Goal: Task Accomplishment & Management: Manage account settings

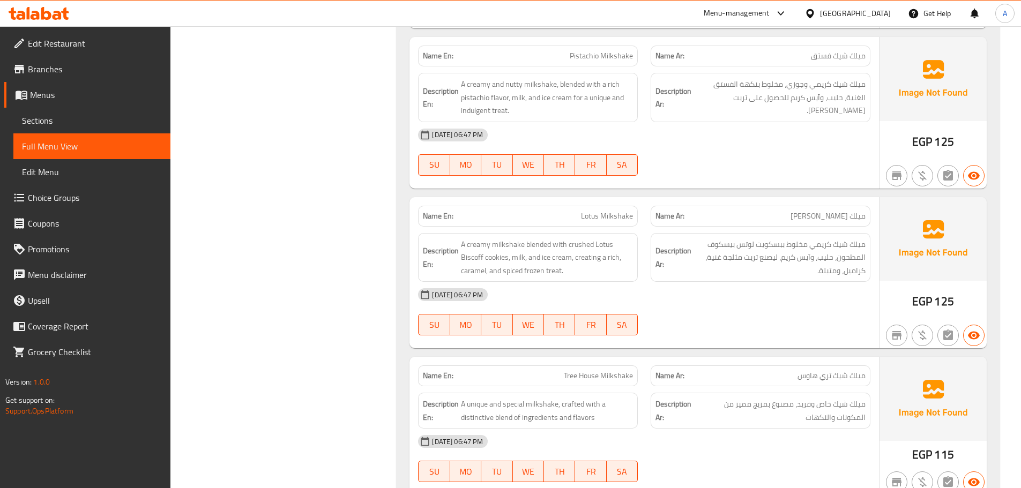
scroll to position [20812, 0]
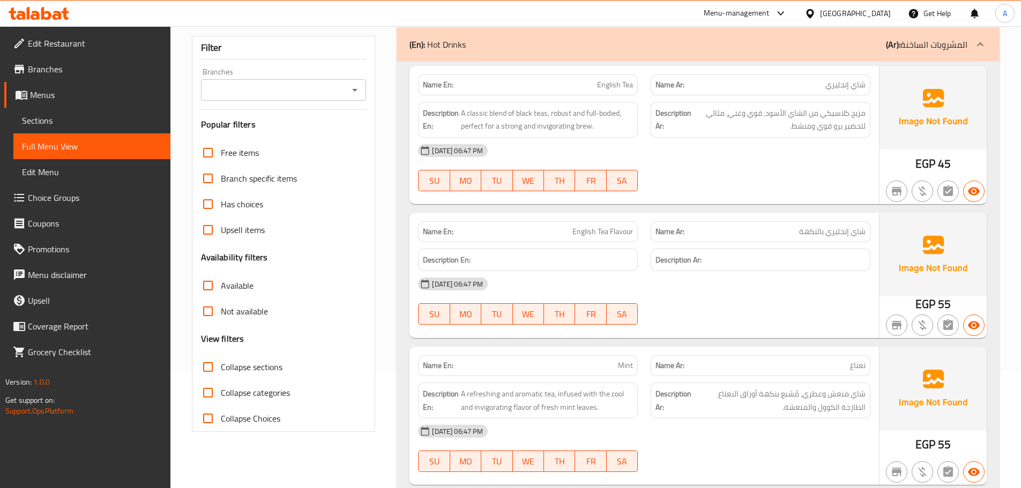
scroll to position [105, 0]
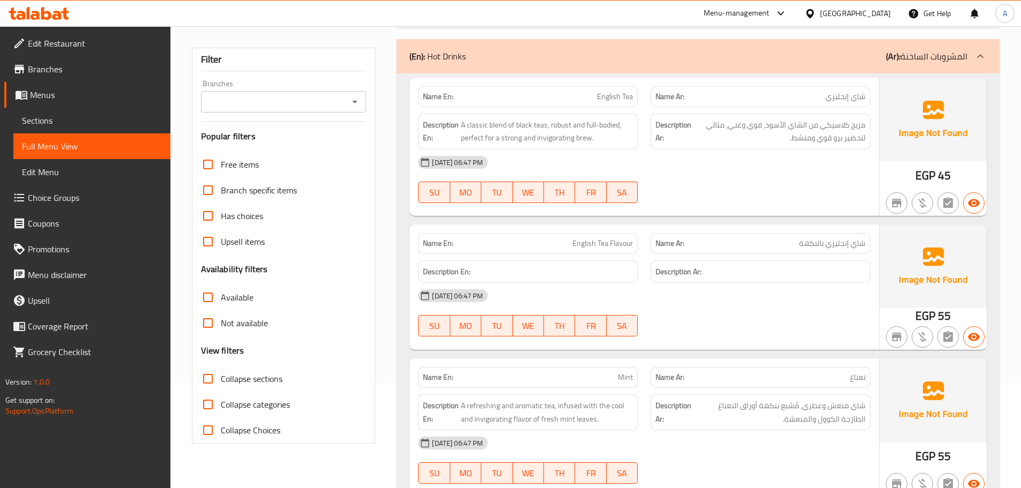
click at [495, 280] on div "Description En:" at bounding box center [528, 272] width 220 height 23
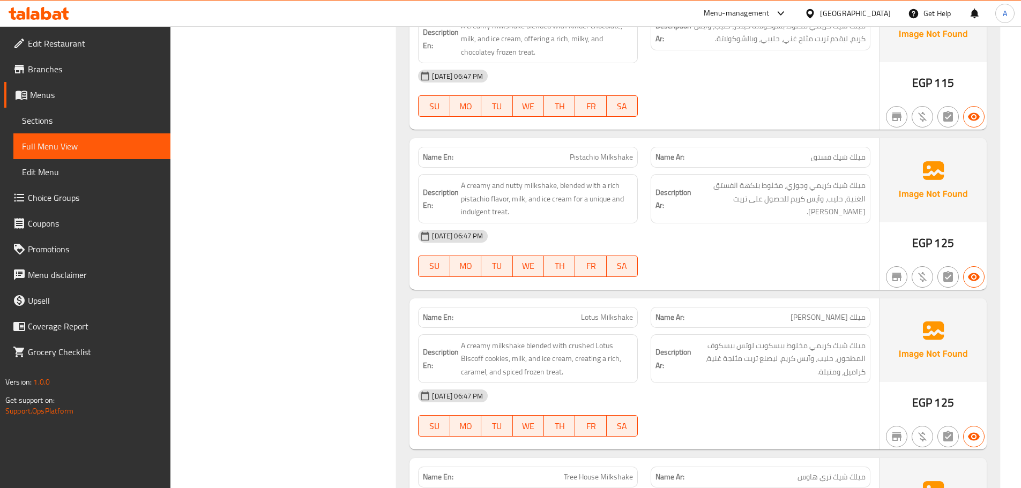
scroll to position [16460, 0]
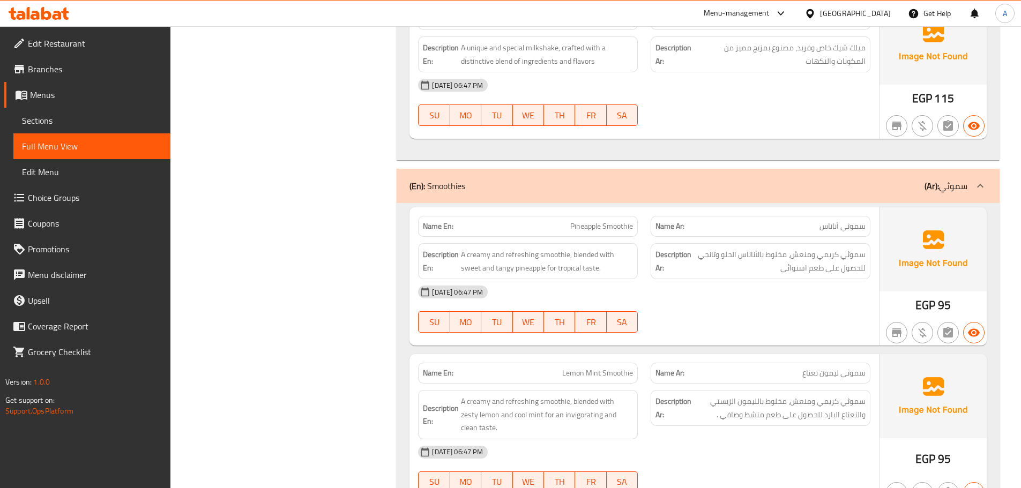
scroll to position [16982, 0]
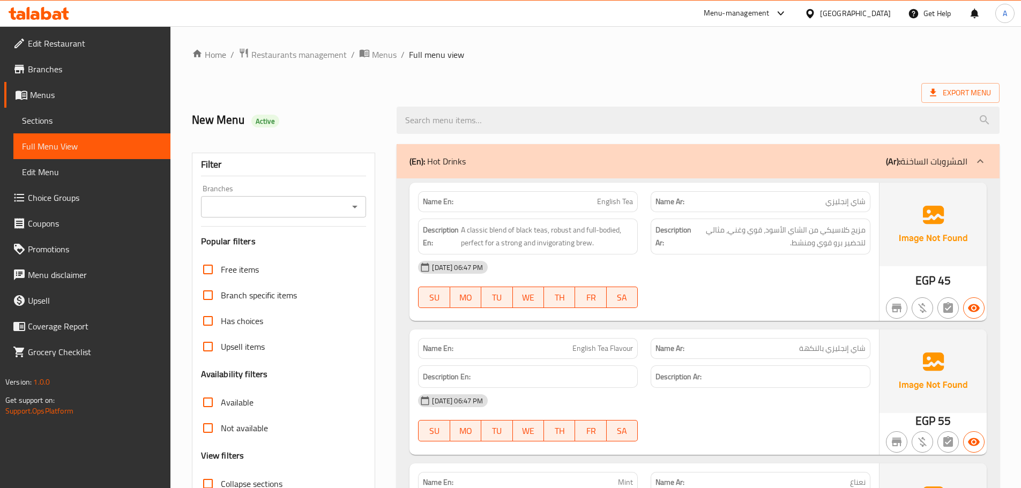
click at [109, 118] on span "Sections" at bounding box center [92, 120] width 140 height 13
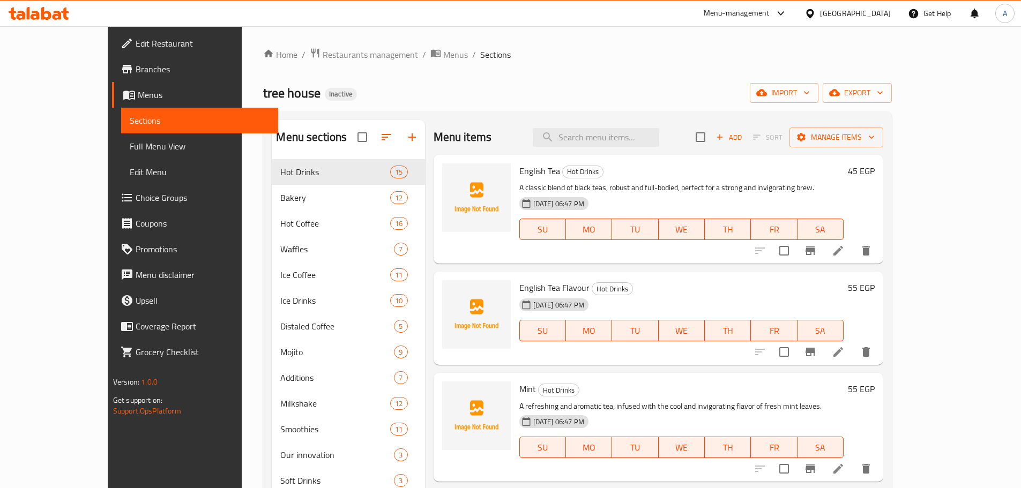
click at [685, 316] on div "SU MO TU WE TH FR SA" at bounding box center [681, 331] width 333 height 30
click at [513, 260] on div "English Tea Hot Drinks A classic blend of black teas, robust and full-bodied, p…" at bounding box center [659, 209] width 450 height 109
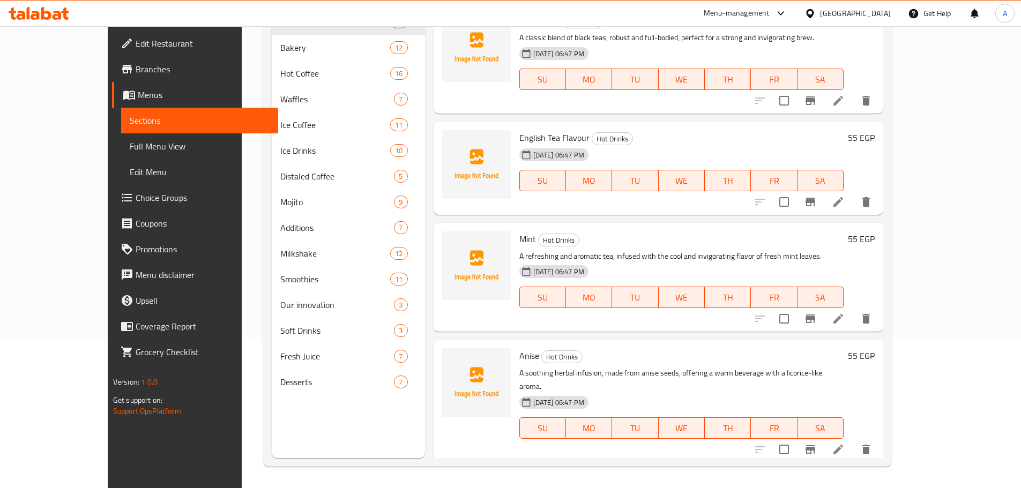
scroll to position [107, 0]
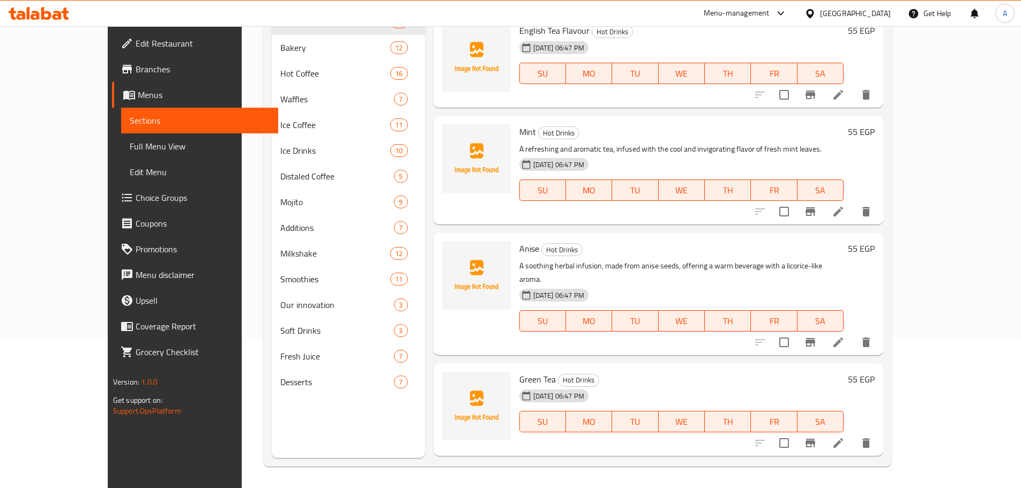
click at [845, 336] on icon at bounding box center [838, 342] width 13 height 13
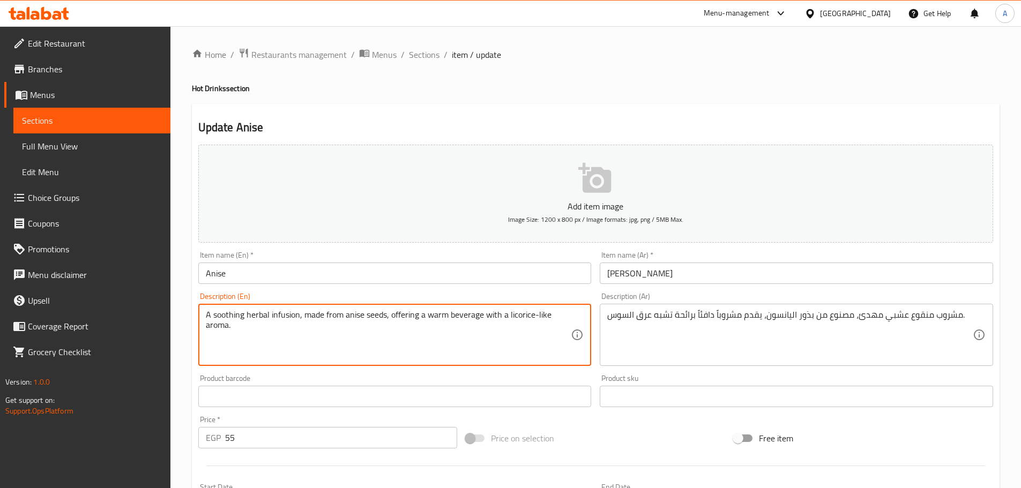
click at [482, 314] on textarea "A soothing herbal infusion, made from anise seeds, offering a warm beverage wit…" at bounding box center [389, 335] width 366 height 51
type textarea "A soothing herbal infusion, made from anise seeds, offering a warm beverage."
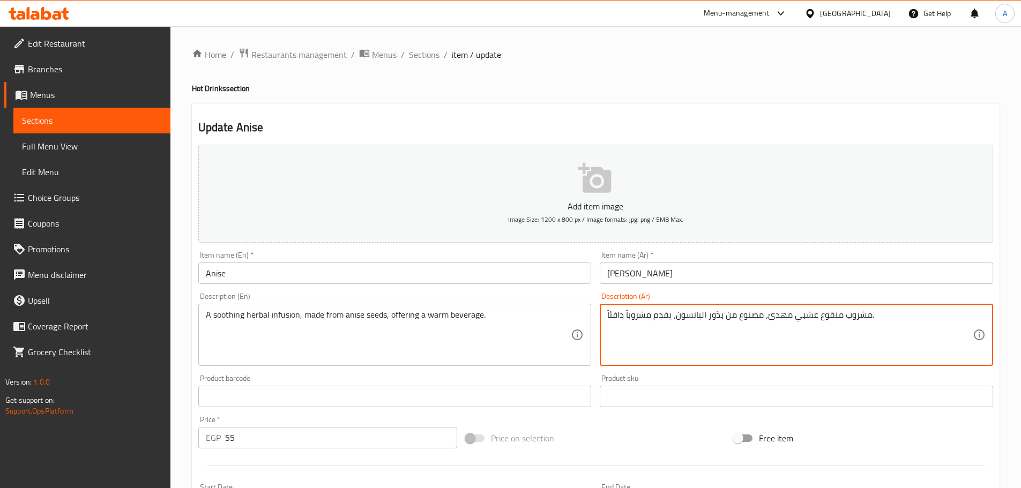
type textarea "مشروب منقوع عشبي مهدئ، مصنوع من بذور اليانسون، يقدم مشروباً دافئاً."
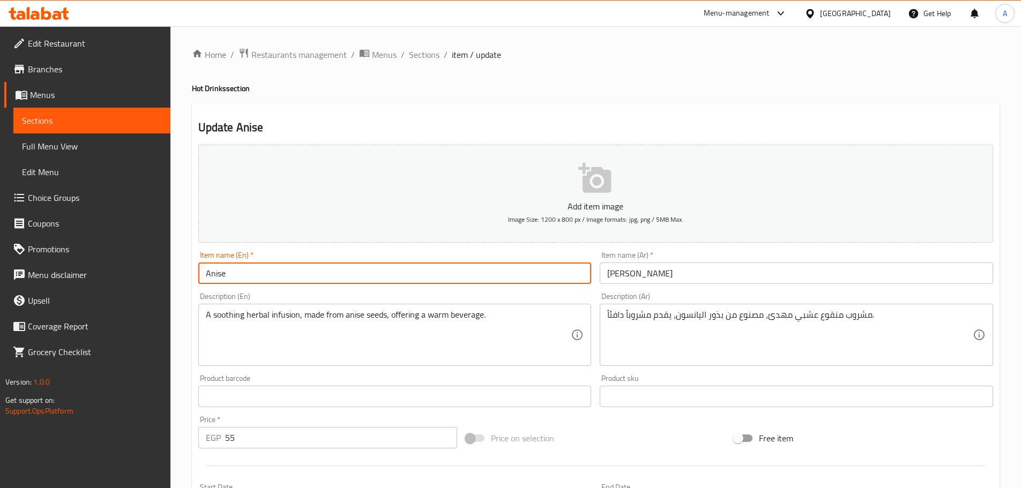
click at [565, 275] on input "Anise" at bounding box center [394, 273] width 393 height 21
click at [417, 48] on span "Sections" at bounding box center [424, 54] width 31 height 13
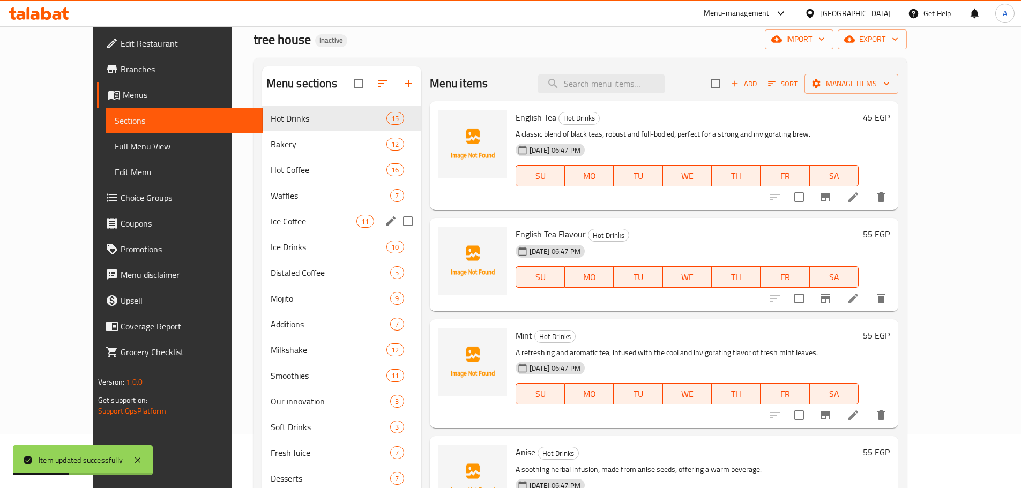
scroll to position [107, 0]
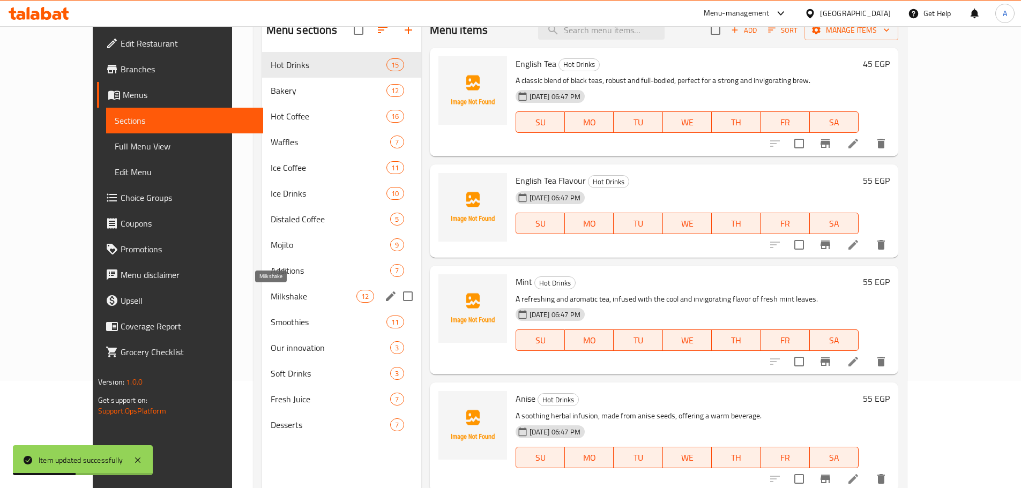
click at [276, 298] on span "Milkshake" at bounding box center [314, 296] width 86 height 13
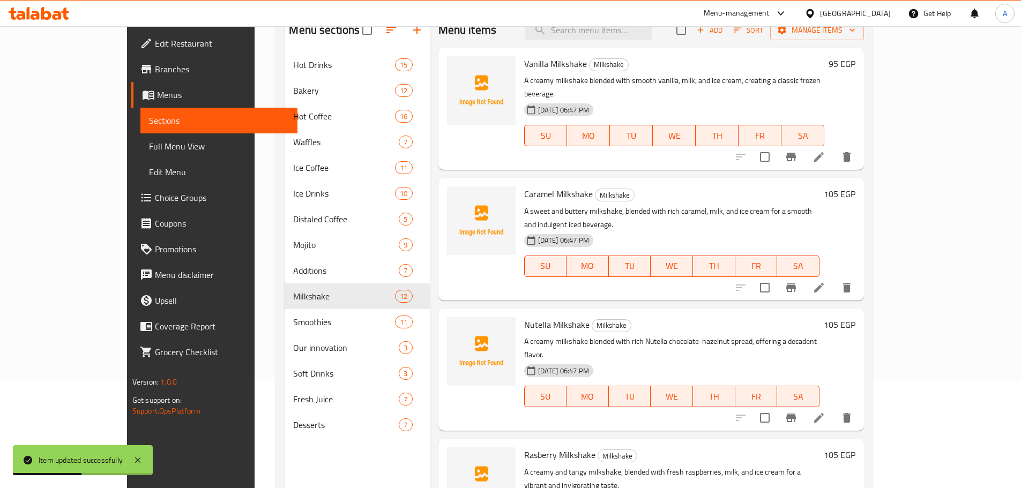
click at [764, 279] on div "Menu items Add Sort Manage items Vanilla Milkshake Milkshake A creamy milkshake…" at bounding box center [647, 257] width 435 height 488
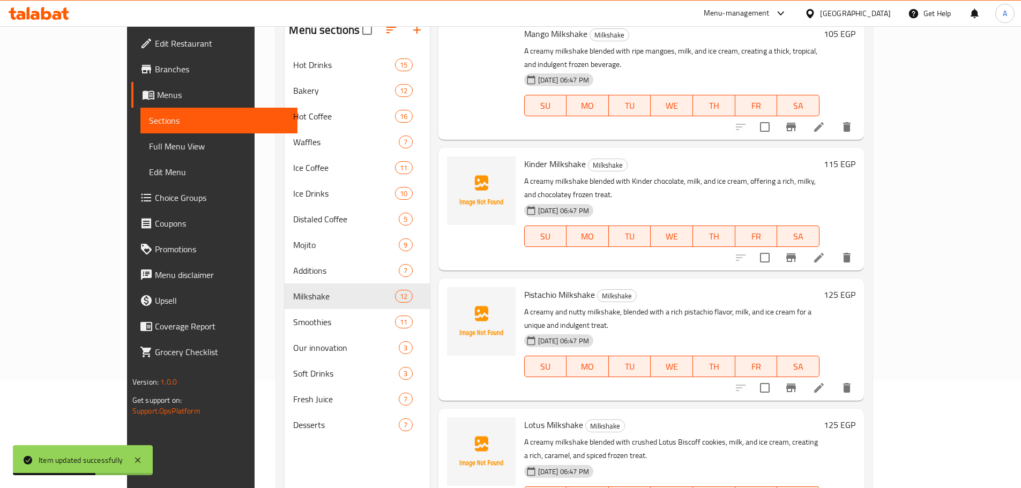
scroll to position [150, 0]
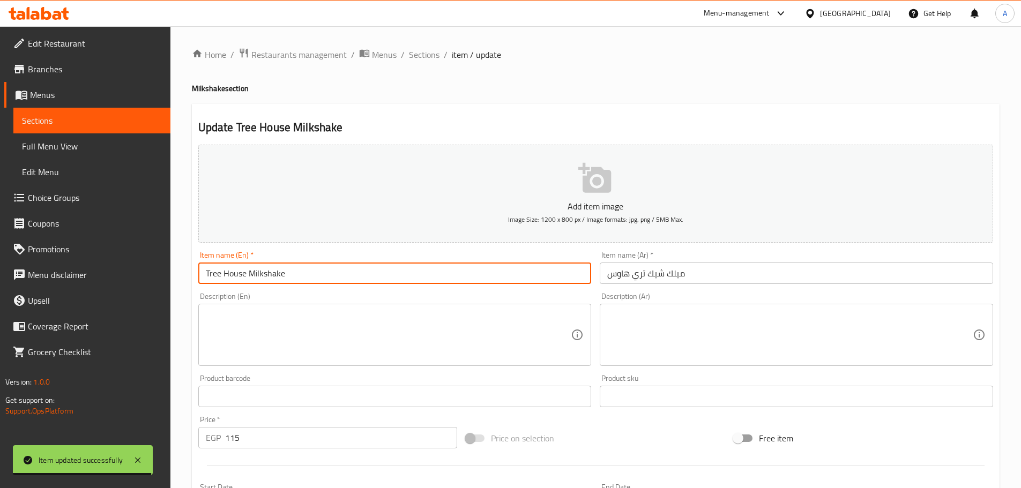
click at [431, 272] on input "Tree House Milkshake" at bounding box center [394, 273] width 393 height 21
click at [423, 52] on span "Sections" at bounding box center [424, 54] width 31 height 13
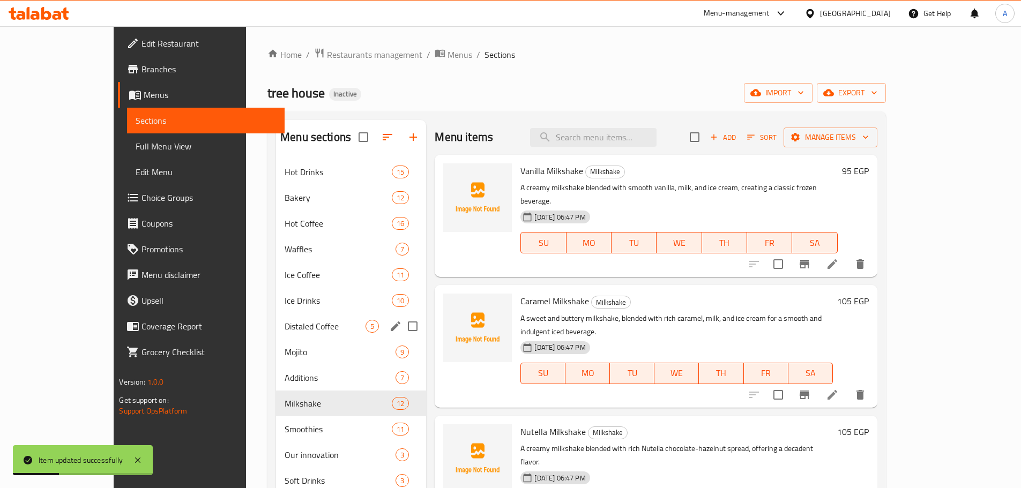
scroll to position [54, 0]
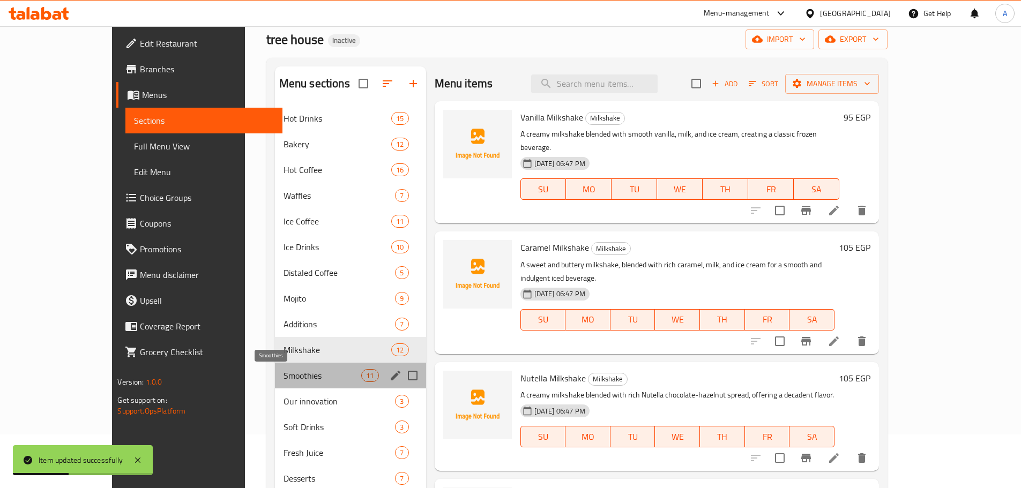
drag, startPoint x: 225, startPoint y: 381, endPoint x: 260, endPoint y: 381, distance: 35.4
click at [284, 381] on span "Smoothies" at bounding box center [323, 375] width 78 height 13
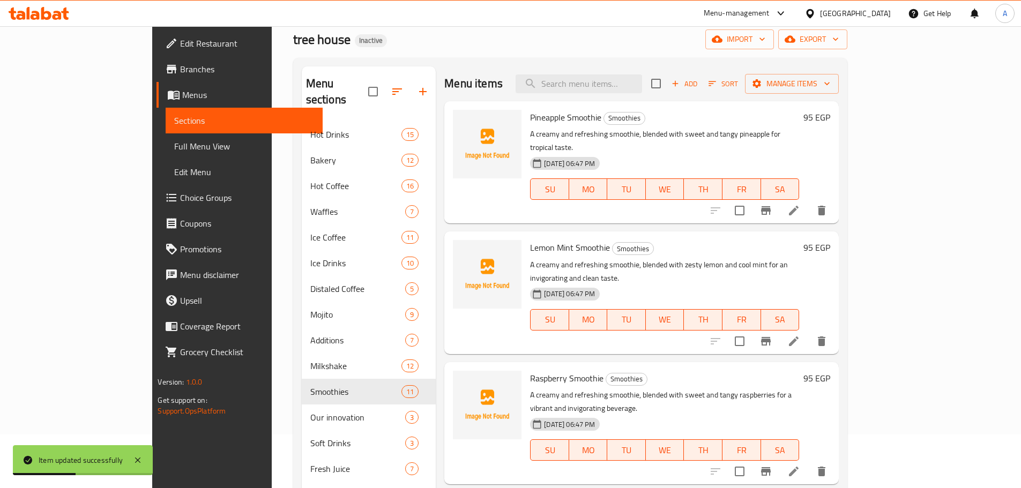
click at [709, 362] on div "Raspberry Smoothie Smoothies A creamy and refreshing smoothie, blended with swe…" at bounding box center [641, 423] width 395 height 122
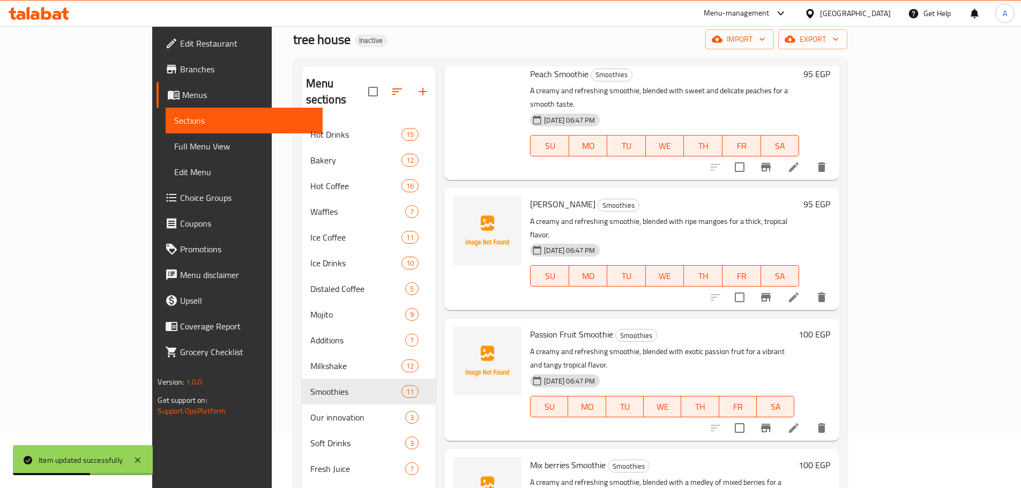
scroll to position [150, 0]
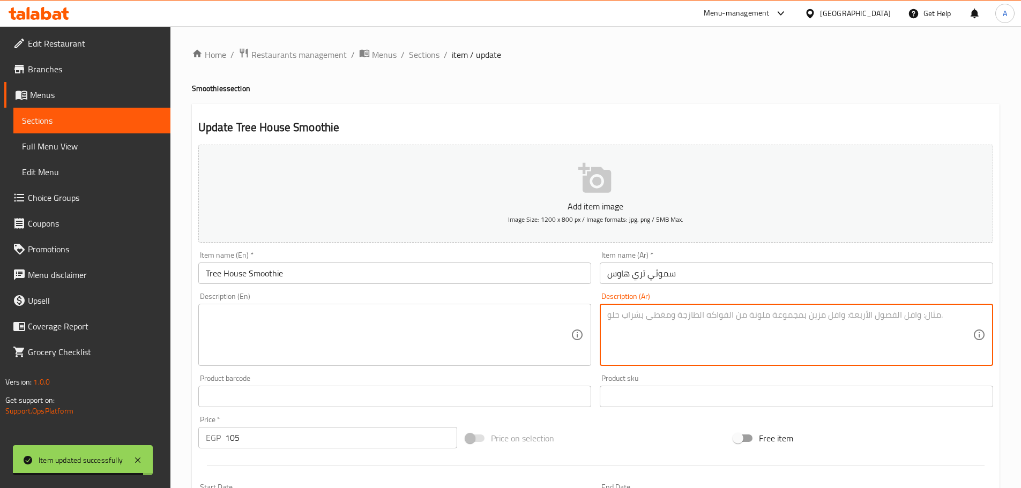
click at [395, 268] on input "Tree House Smoothie" at bounding box center [394, 273] width 393 height 21
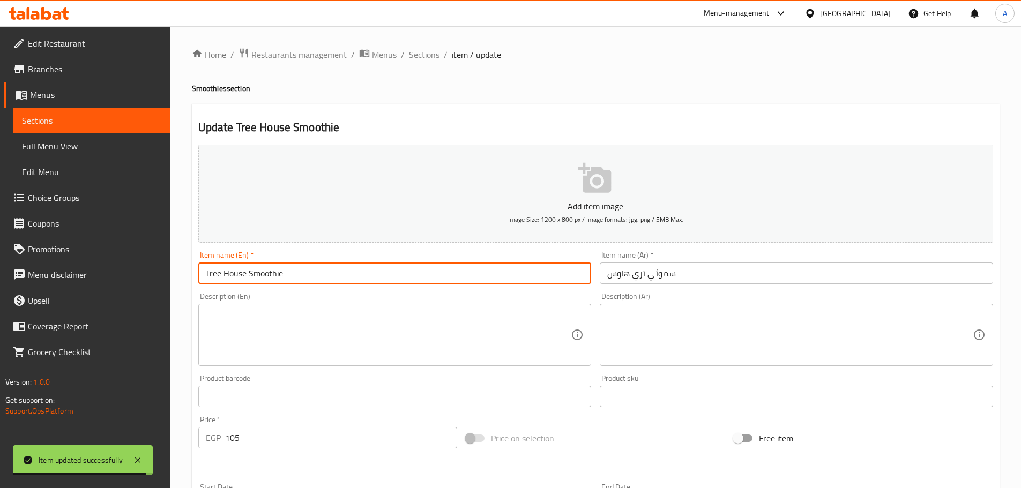
click at [423, 49] on span "Sections" at bounding box center [424, 54] width 31 height 13
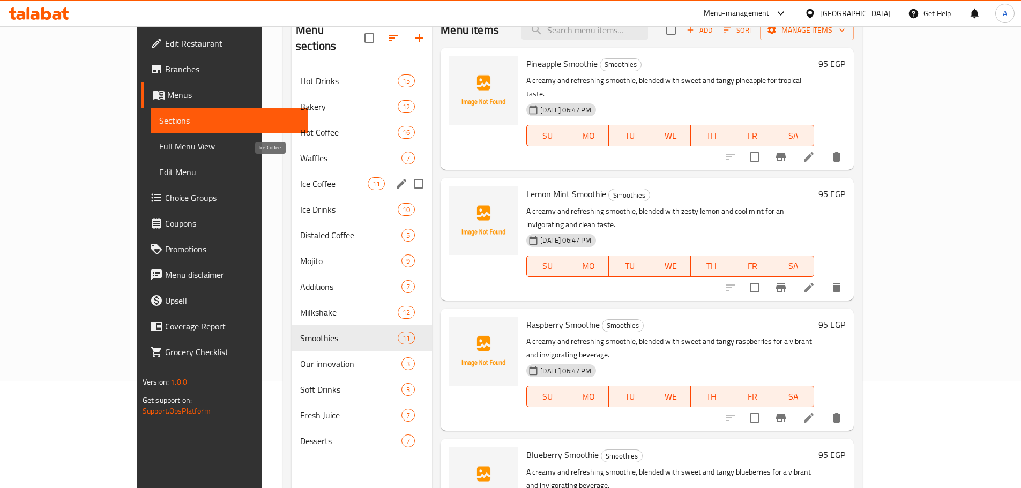
scroll to position [54, 0]
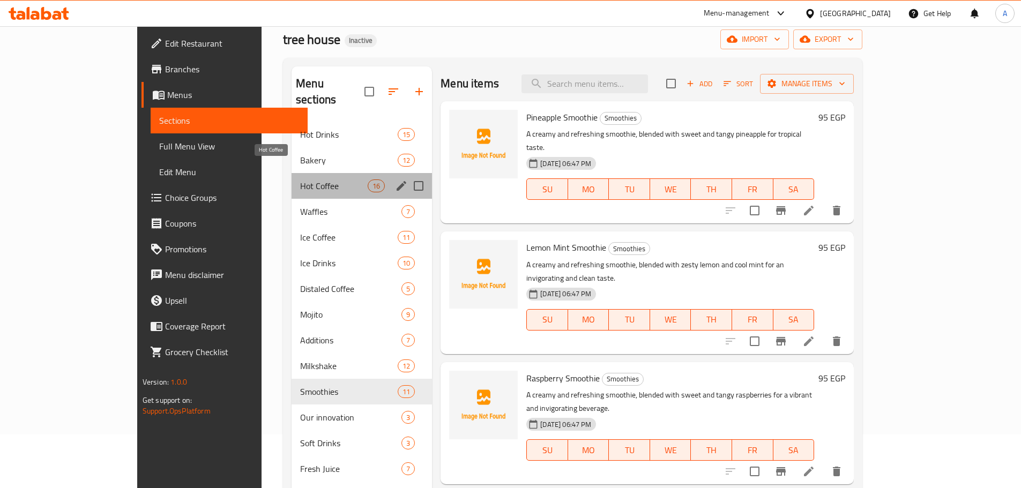
click at [300, 180] on span "Hot Coffee" at bounding box center [334, 186] width 68 height 13
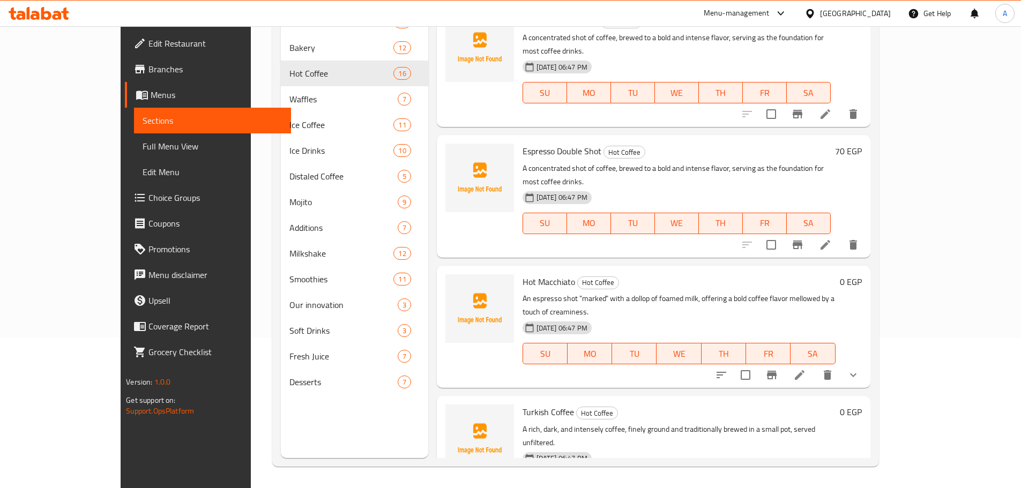
scroll to position [43, 0]
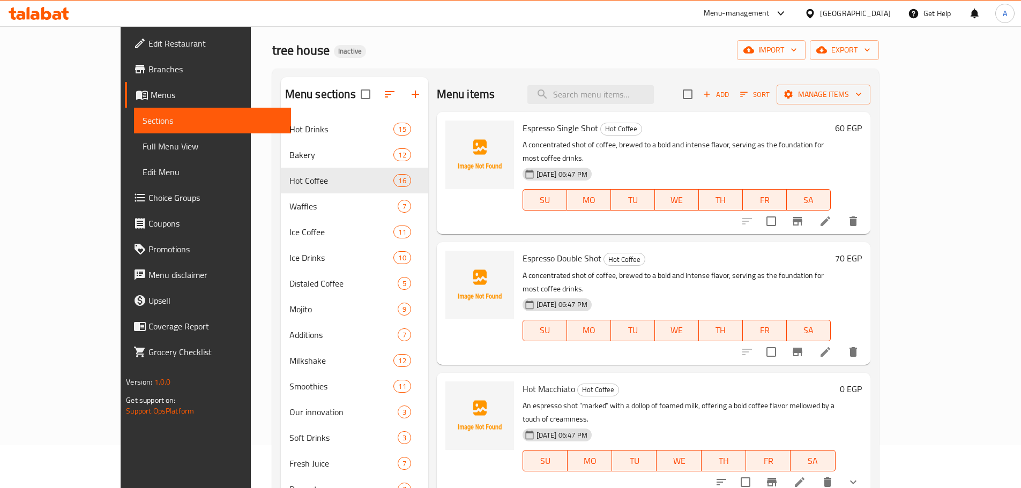
click at [733, 255] on div "Espresso Double Shot Hot Coffee A concentrated shot of coffee, brewed to a bold…" at bounding box center [676, 304] width 317 height 114
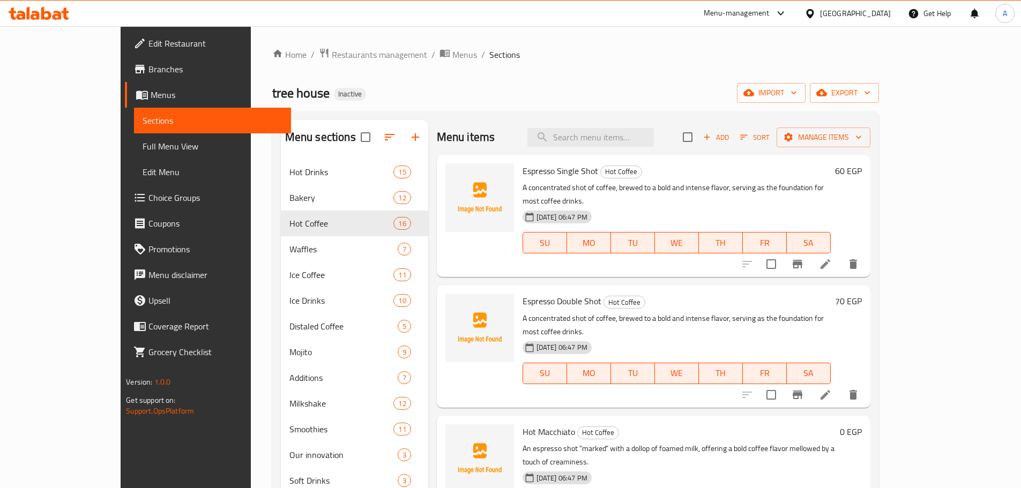
click at [523, 183] on p "A concentrated shot of coffee, brewed to a bold and intense flavor, serving as …" at bounding box center [677, 194] width 308 height 27
click at [523, 173] on span "Espresso Single Shot" at bounding box center [561, 171] width 76 height 16
drag, startPoint x: 514, startPoint y: 173, endPoint x: 363, endPoint y: 78, distance: 178.5
click at [523, 171] on span "Espresso Single Shot" at bounding box center [561, 171] width 76 height 16
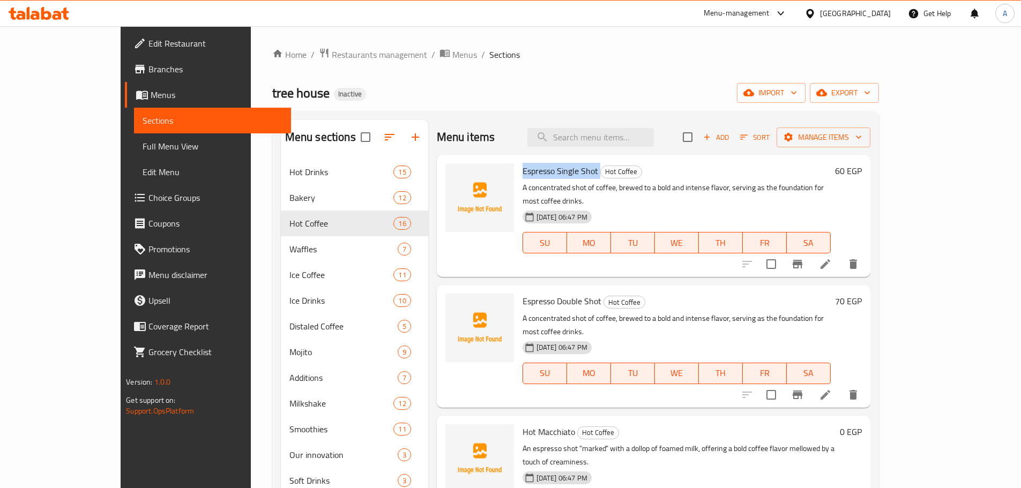
copy h6 "Espresso Single Shot"
click at [700, 294] on h6 "Espresso Double Shot Hot Coffee" at bounding box center [677, 301] width 308 height 15
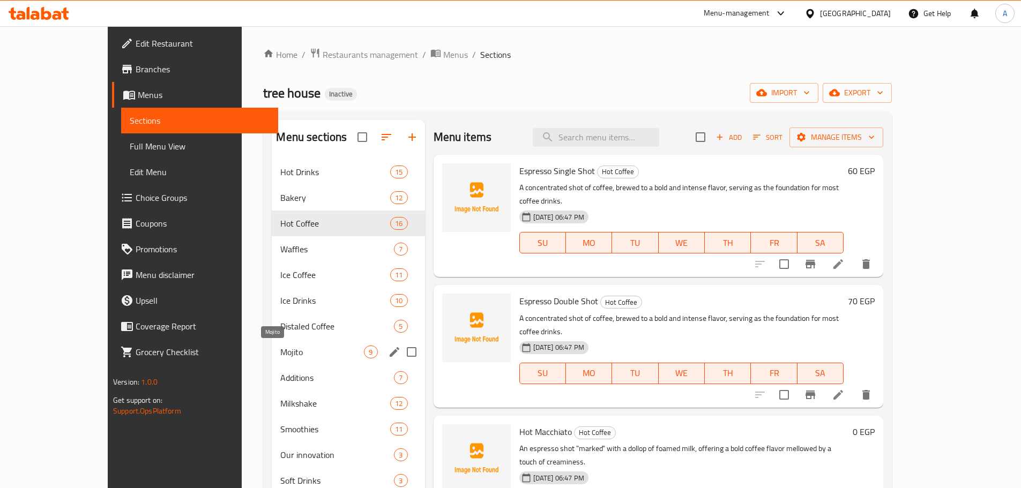
scroll to position [54, 0]
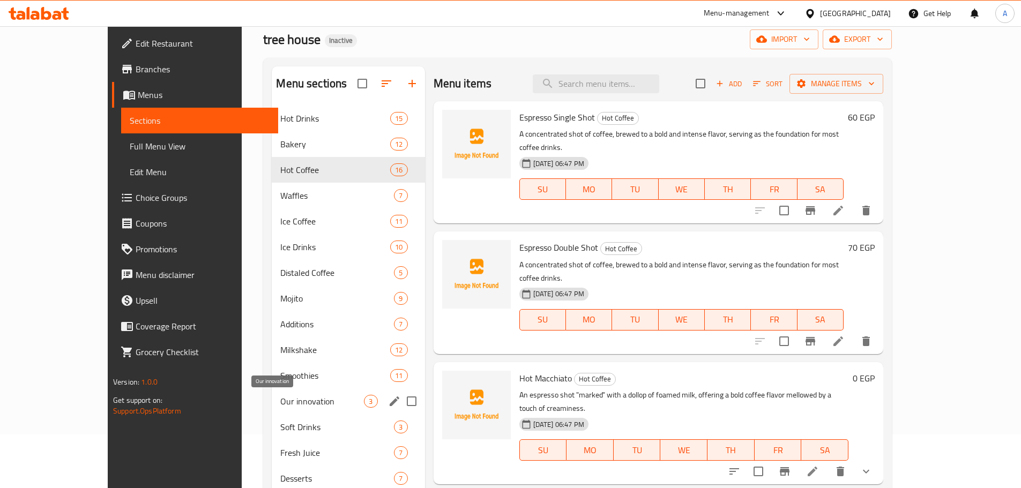
click at [280, 399] on span "Our innovation" at bounding box center [322, 401] width 84 height 13
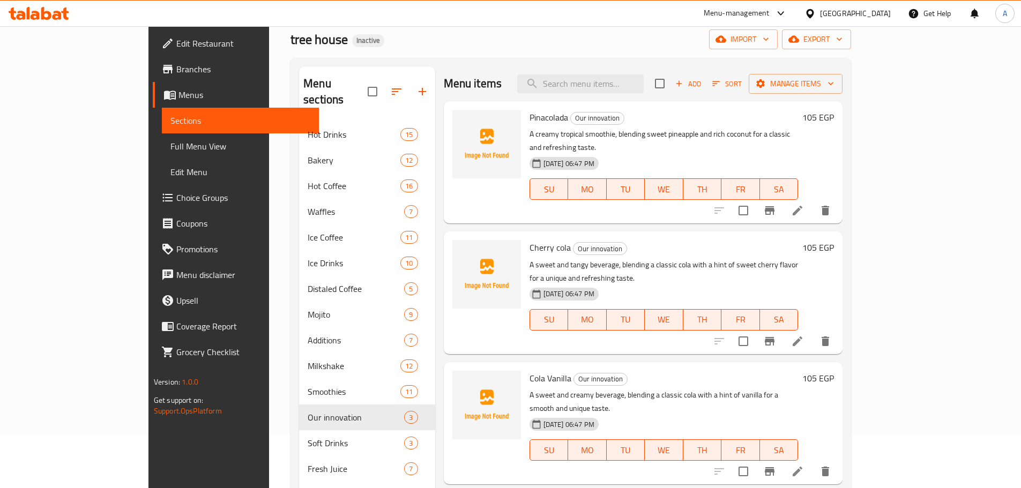
click at [697, 326] on div "Cherry cola Our innovation A sweet and tangy beverage, blending a classic cola …" at bounding box center [643, 293] width 399 height 122
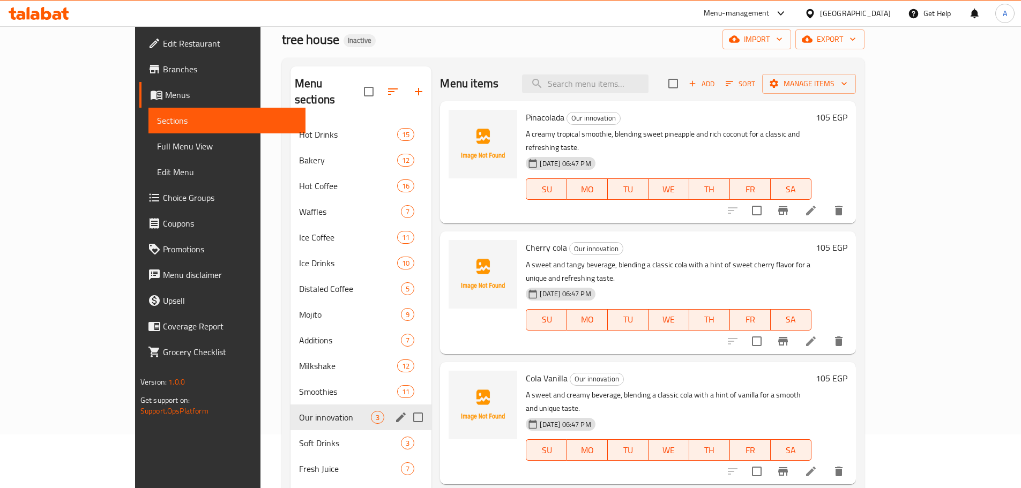
click at [291, 409] on div "Our innovation 3" at bounding box center [362, 418] width 142 height 26
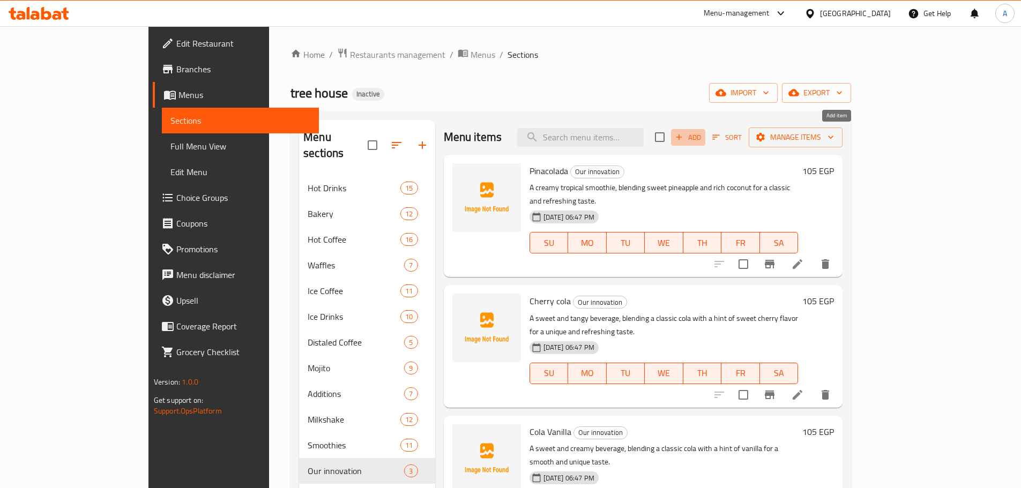
click at [703, 138] on span "Add" at bounding box center [688, 137] width 29 height 12
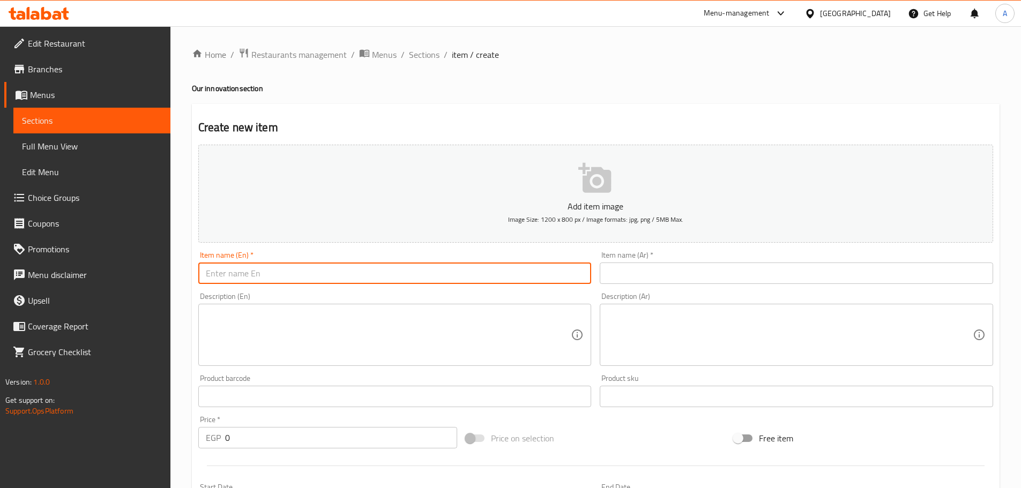
click at [421, 274] on input "text" at bounding box center [394, 273] width 393 height 21
type input "Karkadeh"
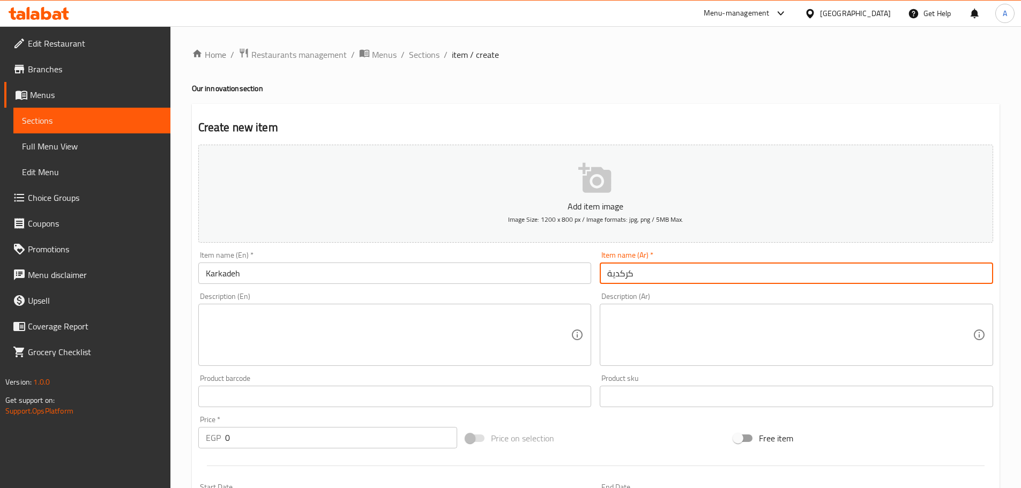
type input "كركدية"
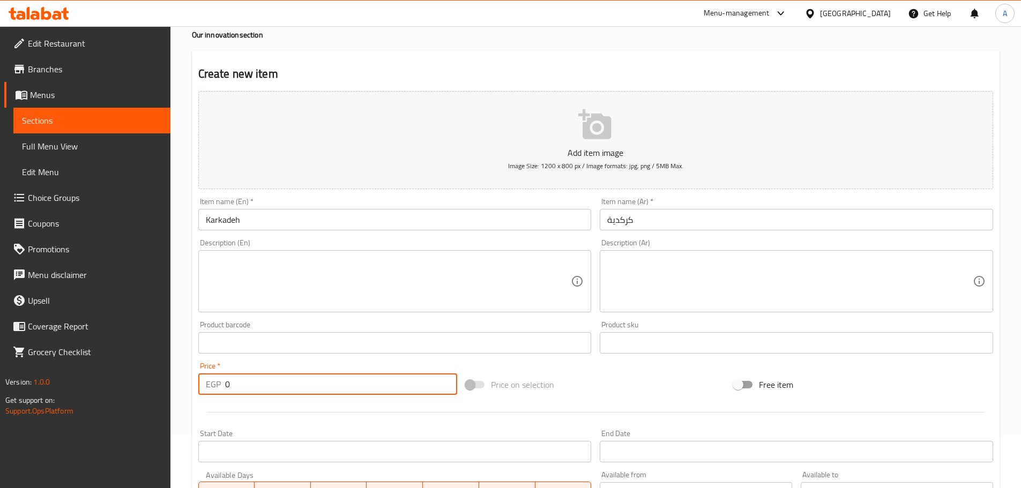
click at [273, 383] on input "0" at bounding box center [341, 384] width 233 height 21
type input "100"
click at [291, 296] on textarea at bounding box center [389, 281] width 366 height 51
paste textarea "A vibrant and tangy iced tea, made from dried hibiscus flowers, often sweetened…"
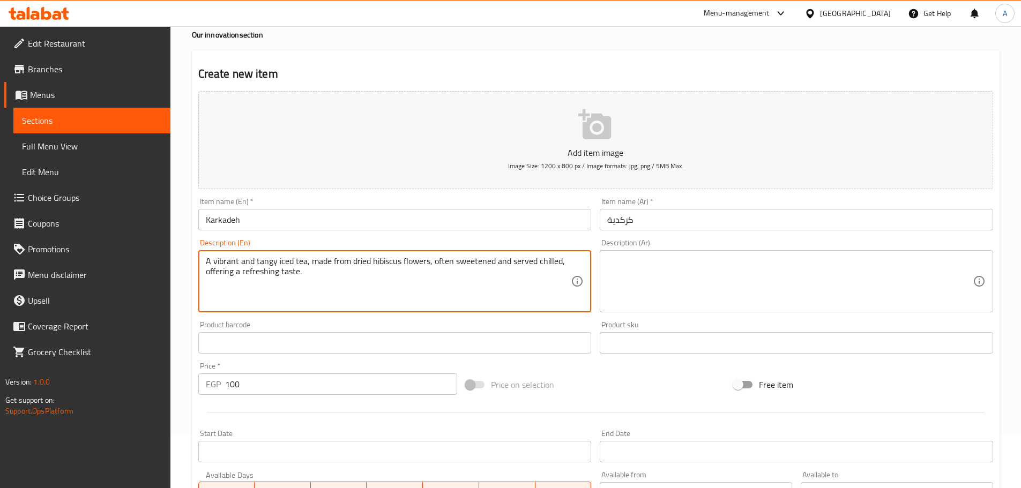
click at [330, 276] on textarea "A vibrant and tangy iced tea, made from dried hibiscus flowers, often sweetened…" at bounding box center [389, 281] width 366 height 51
paste textarea "A vibrant and tangy tea, made from dried hibiscus flowers, offering a sweet and…"
type textarea "A vibrant and tangy iced tea, made from dried hibiscus flowers, often sweetened…"
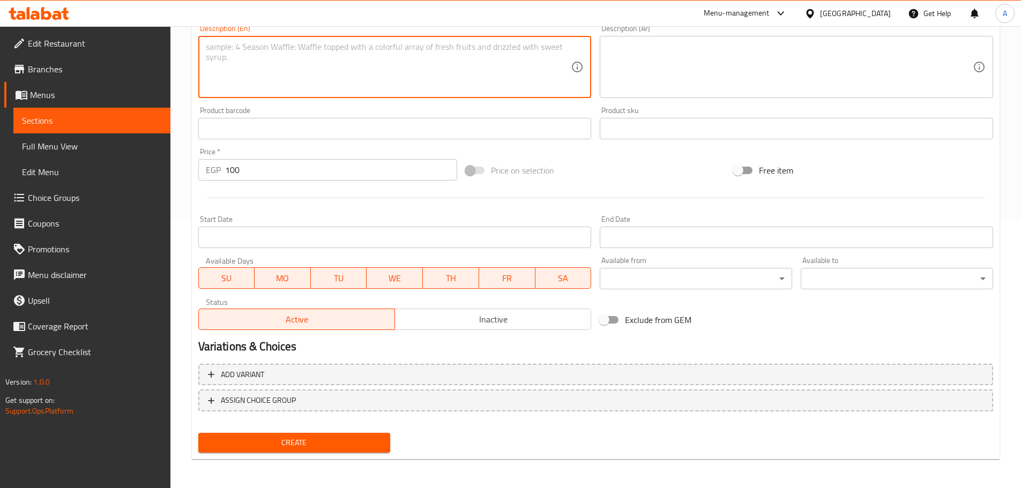
scroll to position [0, 0]
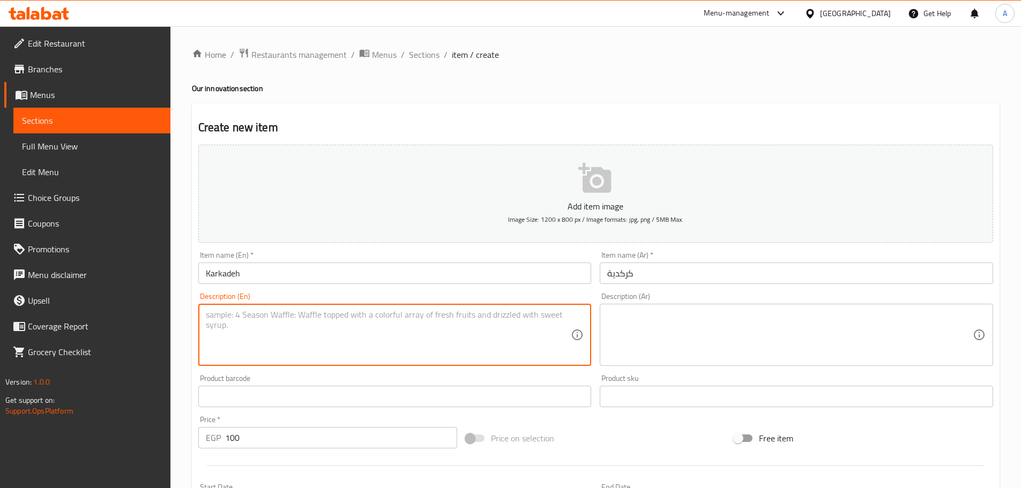
click at [320, 275] on input "Karkadeh" at bounding box center [394, 273] width 393 height 21
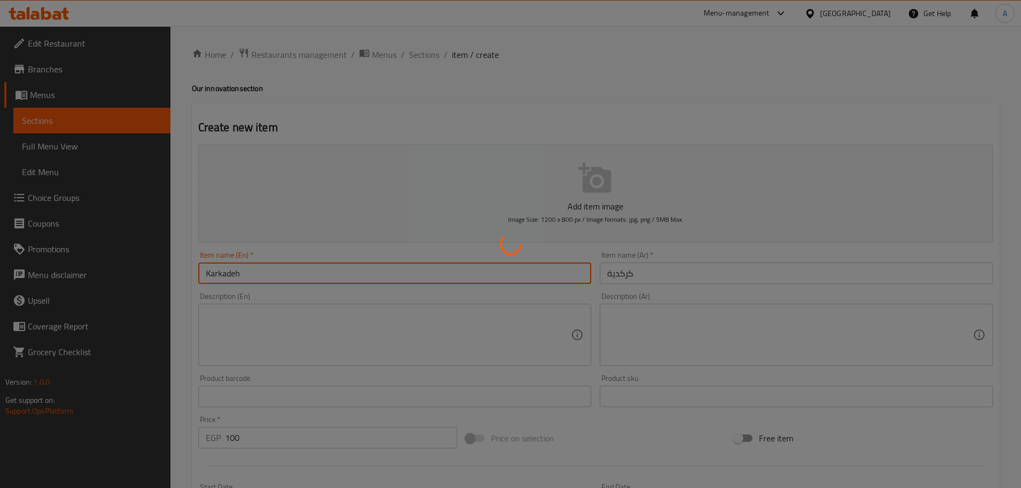
type input "0"
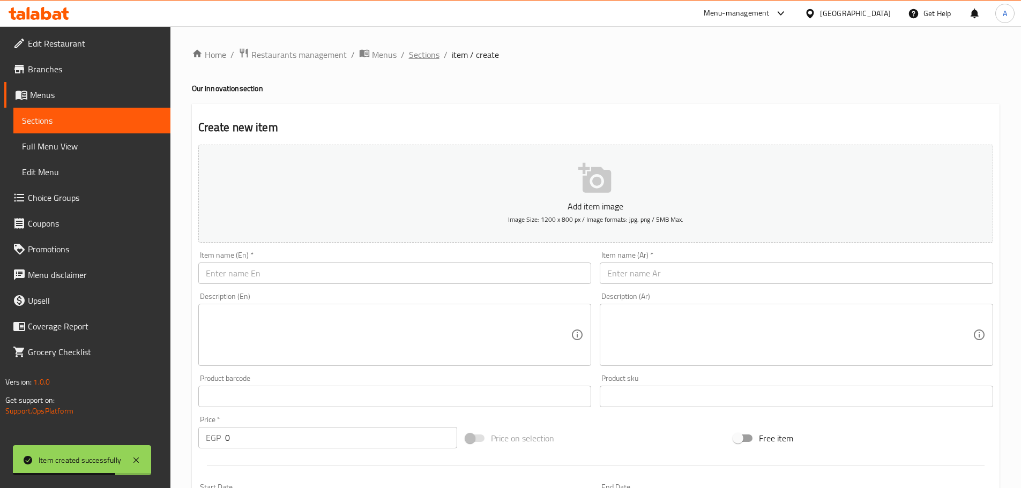
click at [415, 54] on span "Sections" at bounding box center [424, 54] width 31 height 13
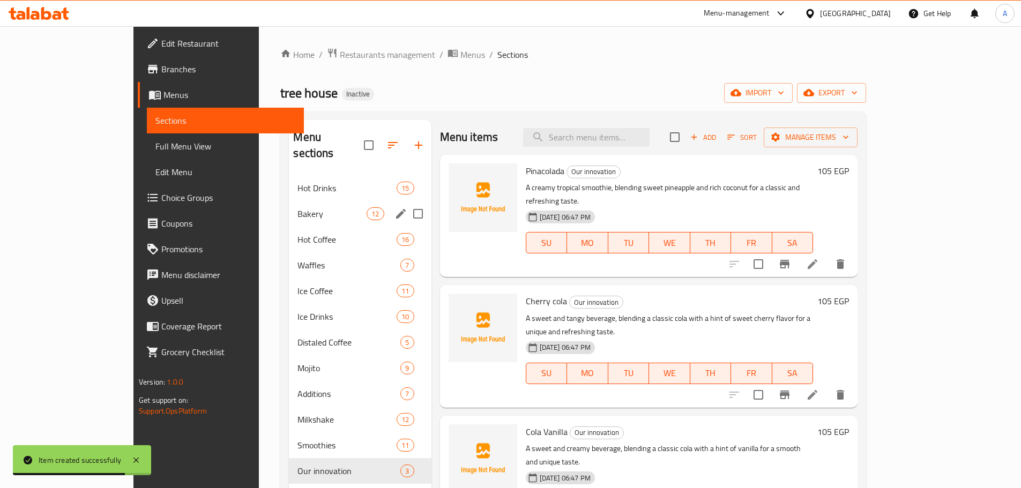
scroll to position [107, 0]
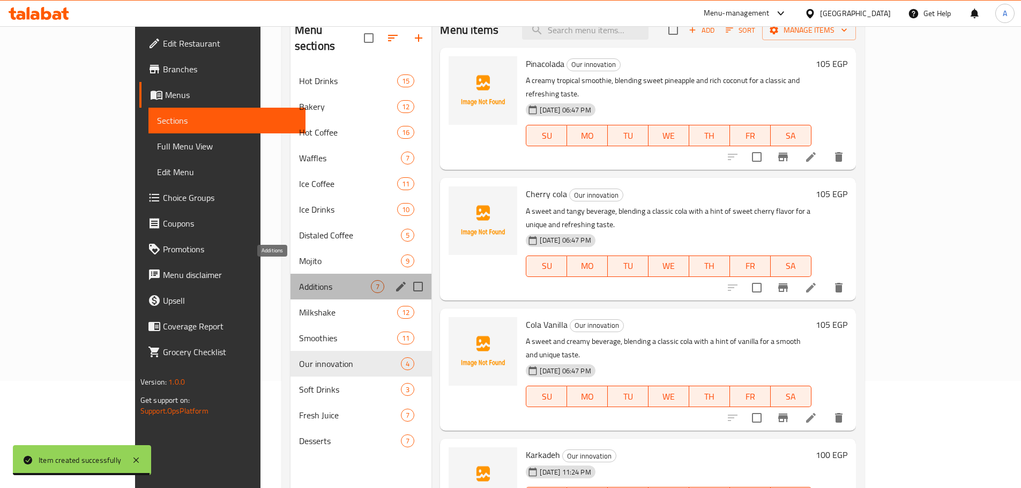
click at [299, 280] on span "Additions" at bounding box center [335, 286] width 72 height 13
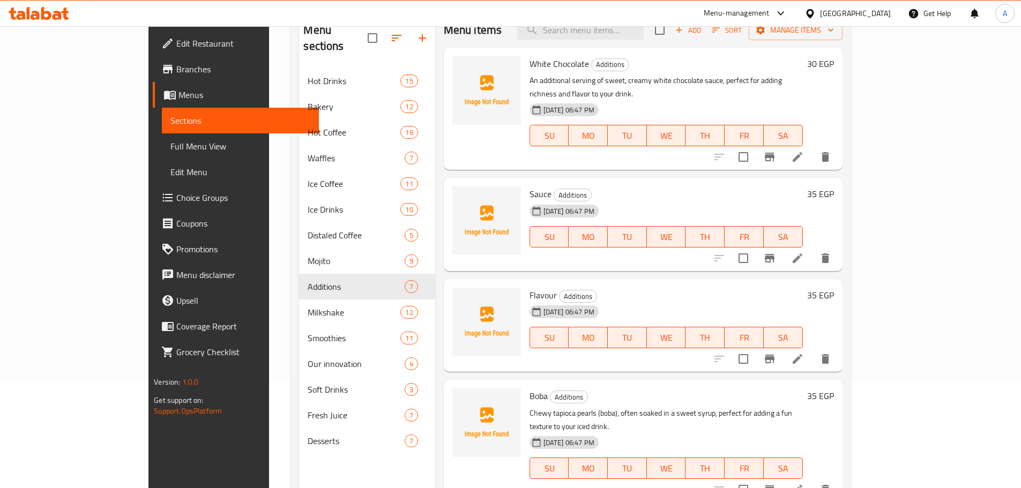
click at [711, 262] on div "Menu items Add Sort Manage items White Chocolate Additions An additional servin…" at bounding box center [638, 257] width 407 height 488
click at [804, 484] on icon at bounding box center [797, 490] width 13 height 13
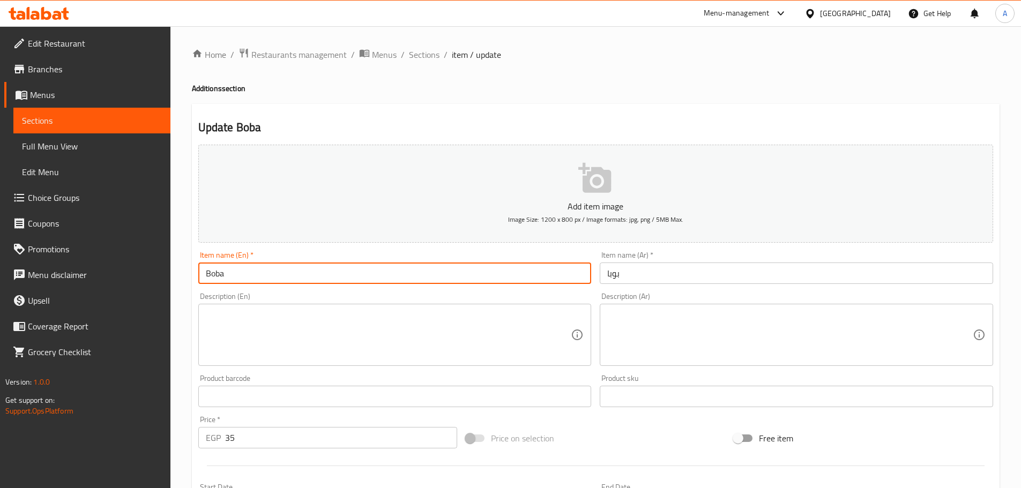
click at [432, 270] on input "Boba" at bounding box center [394, 273] width 393 height 21
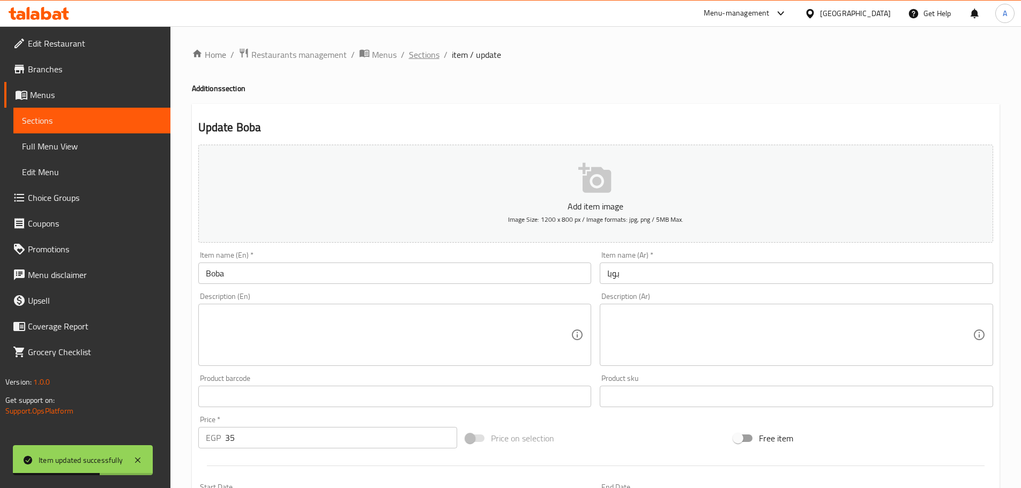
click at [415, 56] on span "Sections" at bounding box center [424, 54] width 31 height 13
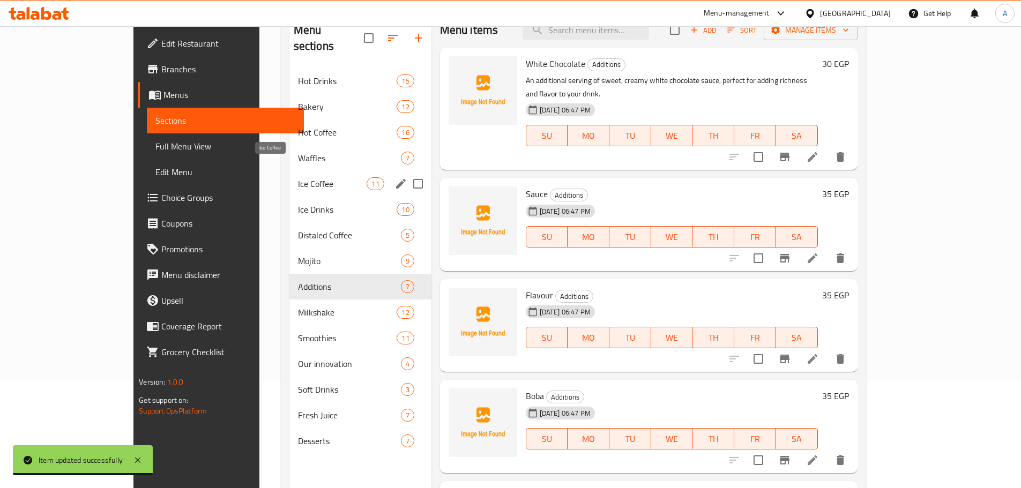
scroll to position [54, 0]
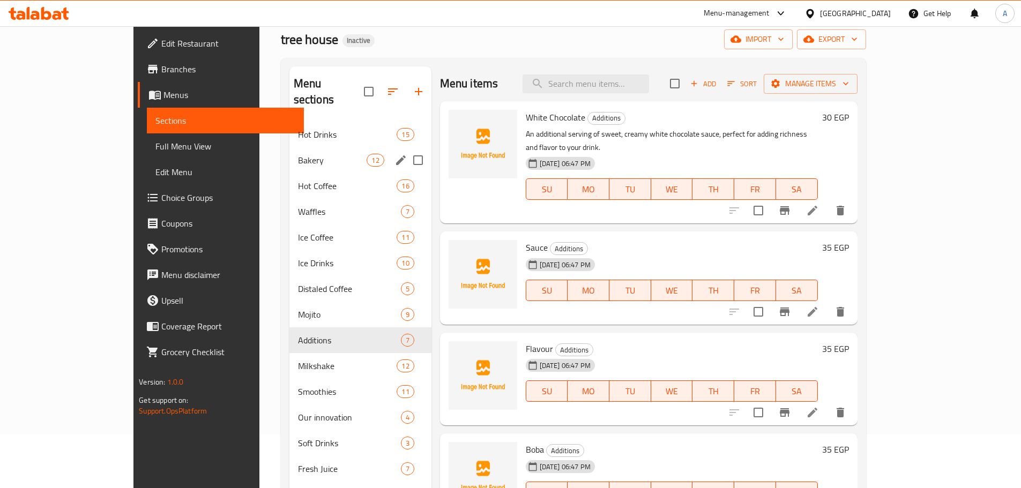
click at [289, 153] on div "Bakery 12" at bounding box center [360, 160] width 142 height 26
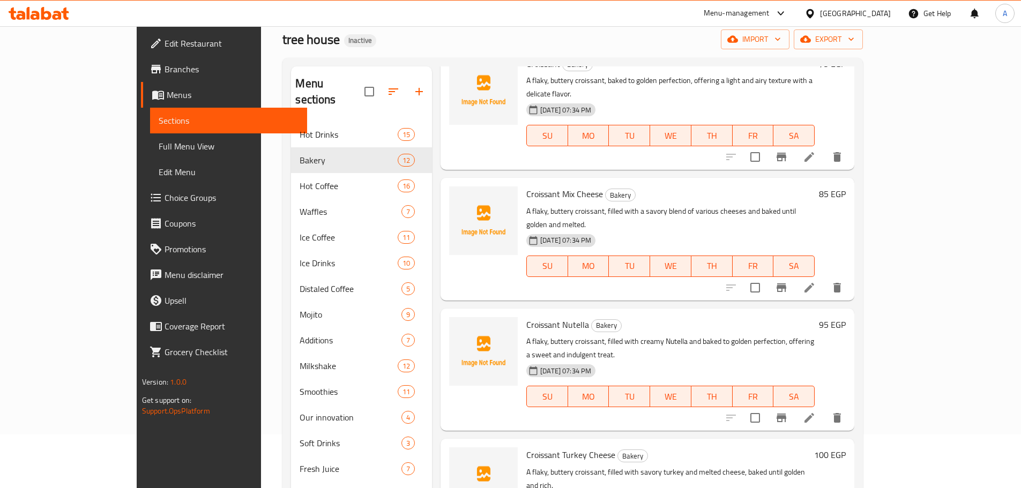
scroll to position [107, 0]
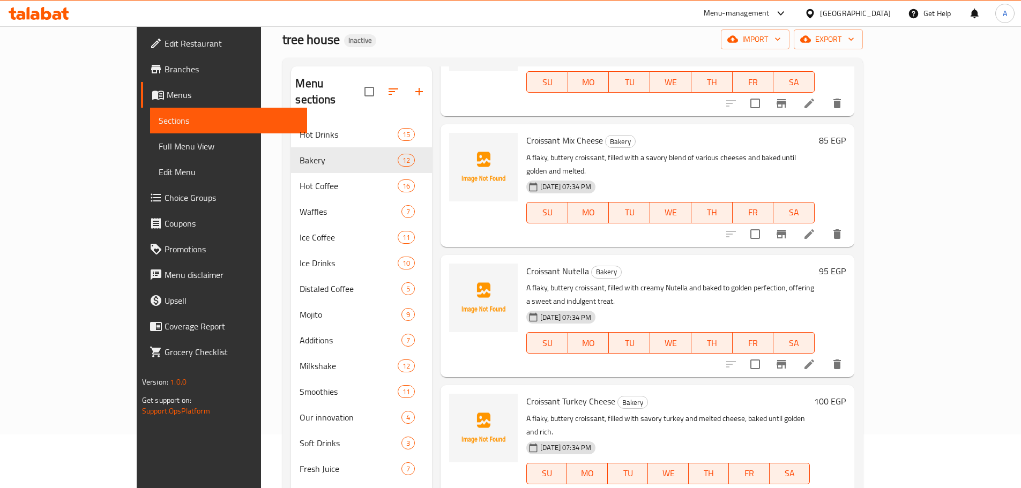
click at [846, 264] on h6 "95 EGP" at bounding box center [832, 271] width 27 height 15
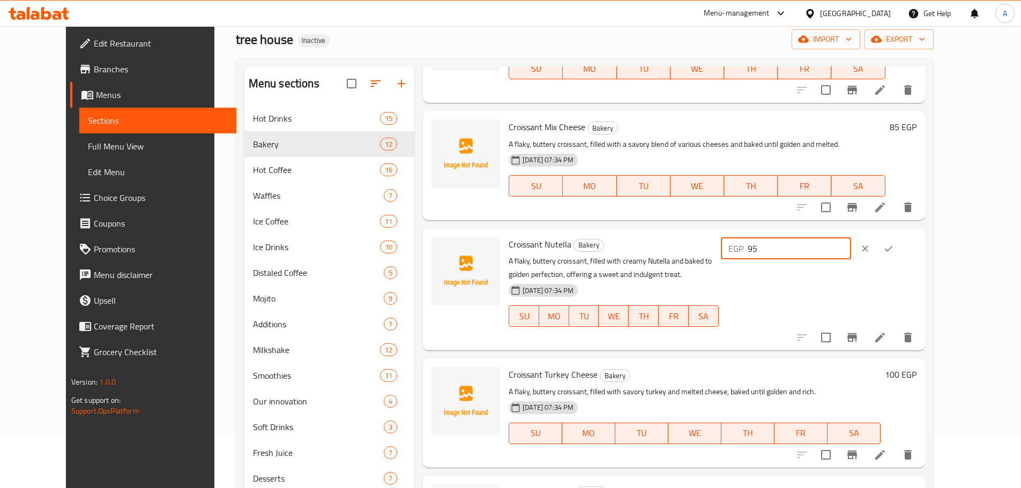
drag, startPoint x: 881, startPoint y: 248, endPoint x: 788, endPoint y: 243, distance: 93.4
click at [788, 246] on div "Croissant Nutella Bakery A flaky, buttery croissant, filled with creamy Nutella…" at bounding box center [712, 290] width 416 height 114
type input "85"
click at [894, 249] on icon "ok" at bounding box center [888, 248] width 11 height 11
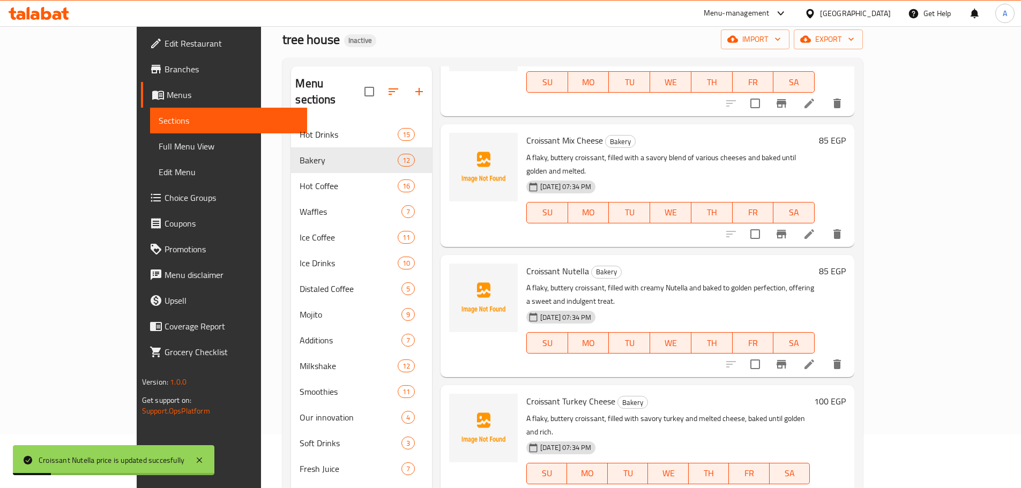
scroll to position [161, 0]
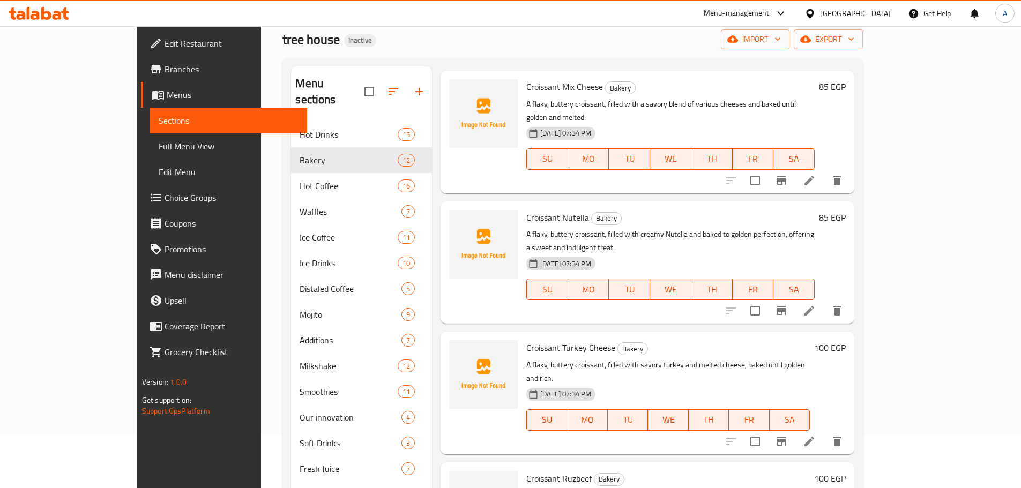
click at [846, 340] on h6 "100 EGP" at bounding box center [830, 347] width 32 height 15
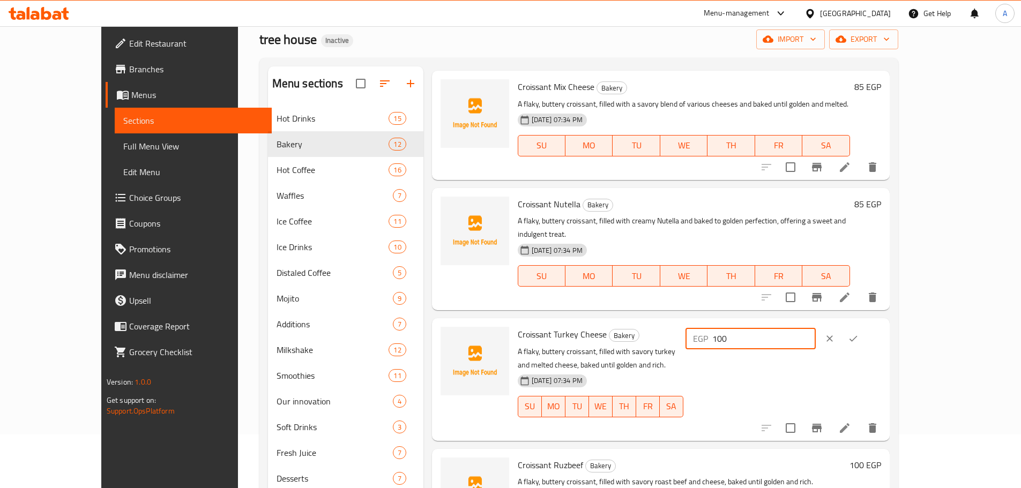
drag, startPoint x: 863, startPoint y: 310, endPoint x: 742, endPoint y: 321, distance: 121.1
click at [742, 323] on div "Croissant Turkey Cheese Bakery A flaky, buttery croissant, filled with savory t…" at bounding box center [700, 380] width 372 height 114
type input "95"
click at [859, 333] on icon "ok" at bounding box center [853, 338] width 11 height 11
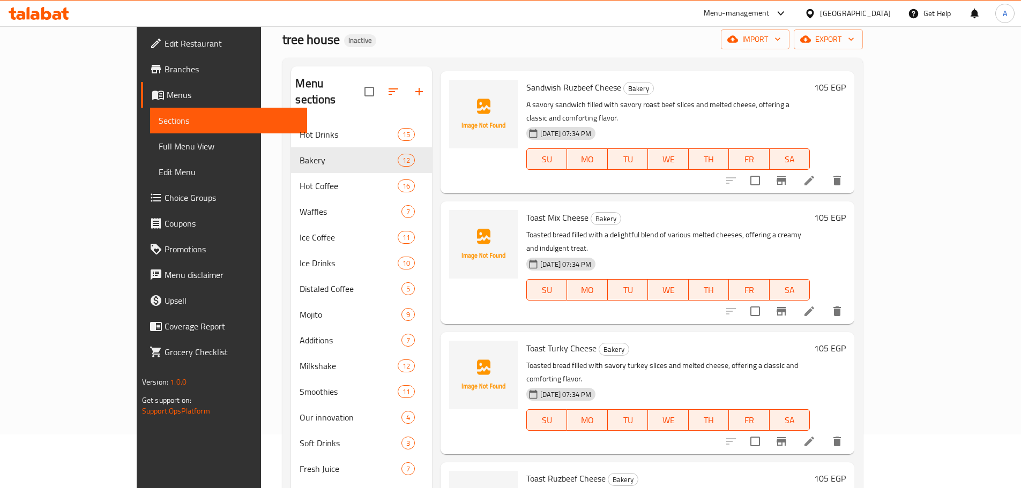
scroll to position [150, 0]
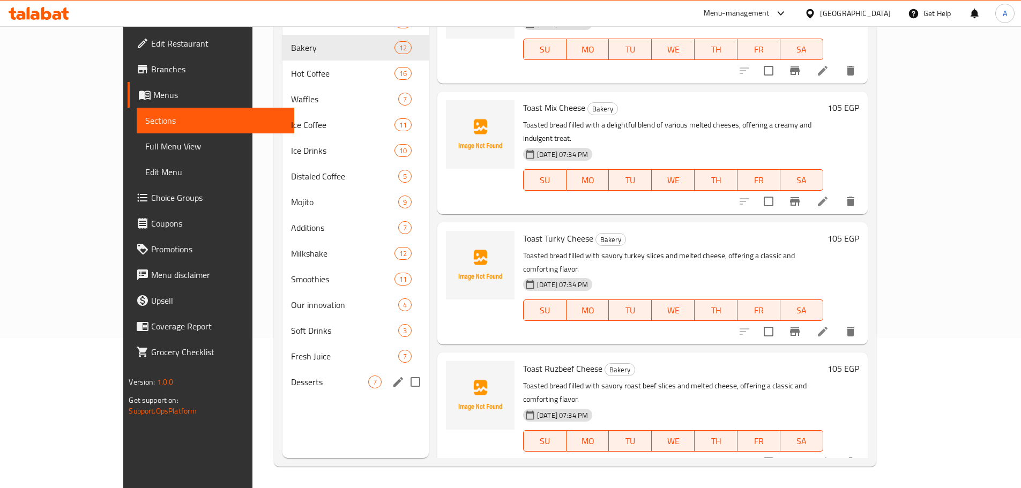
click at [354, 375] on div "Desserts 7" at bounding box center [356, 382] width 146 height 26
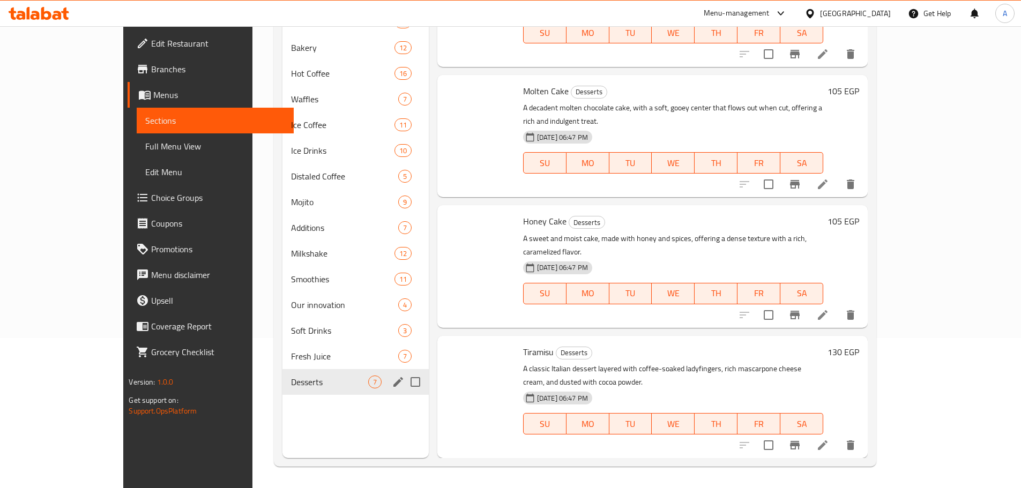
scroll to position [342, 0]
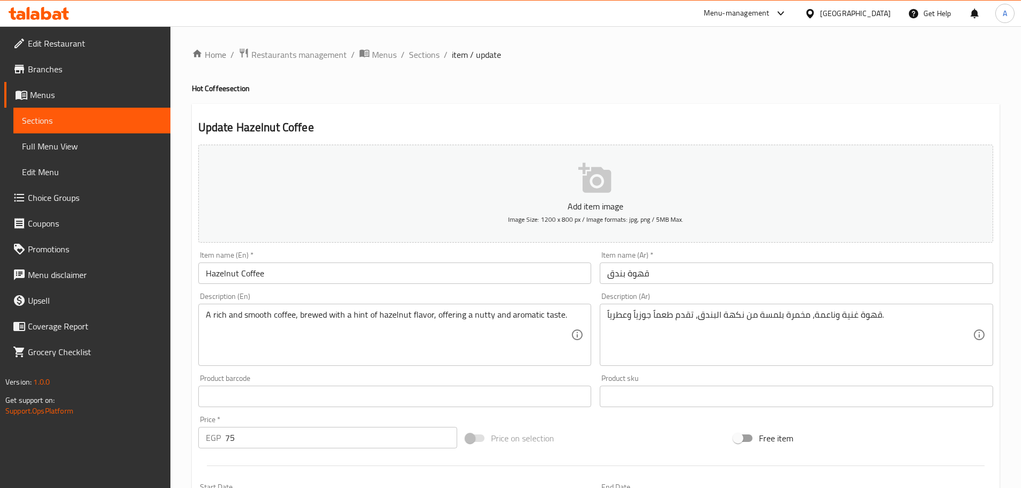
click at [307, 276] on input "Hazelnut Coffee" at bounding box center [394, 273] width 393 height 21
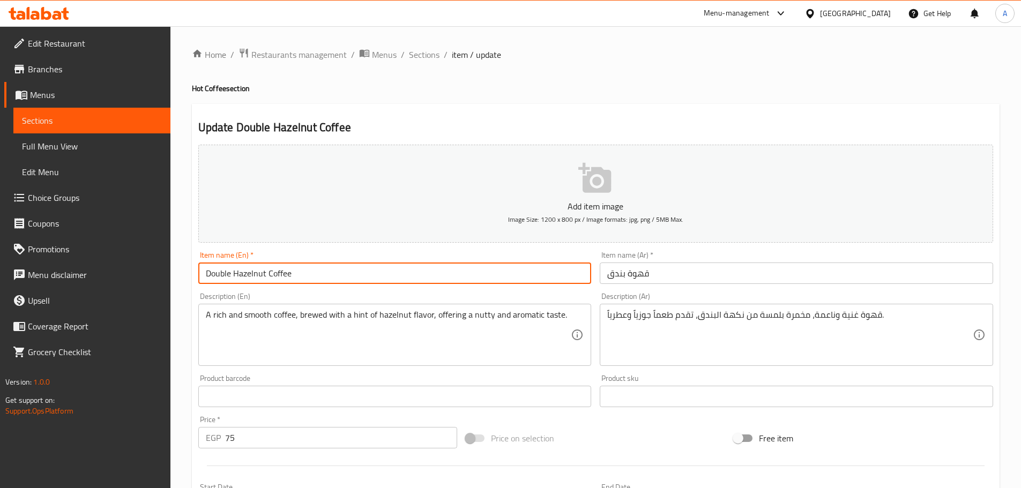
type input "Double Hazelnut Coffee"
click at [732, 276] on input "قهوة بندق" at bounding box center [796, 273] width 393 height 21
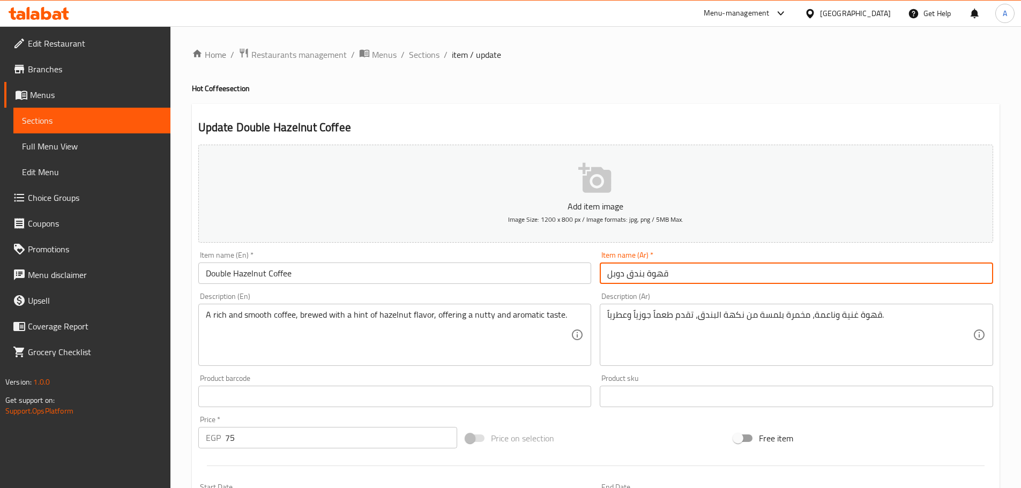
type input "قهوة بندق دوبل"
click at [226, 271] on input "Double Hazelnut Coffee" at bounding box center [394, 273] width 393 height 21
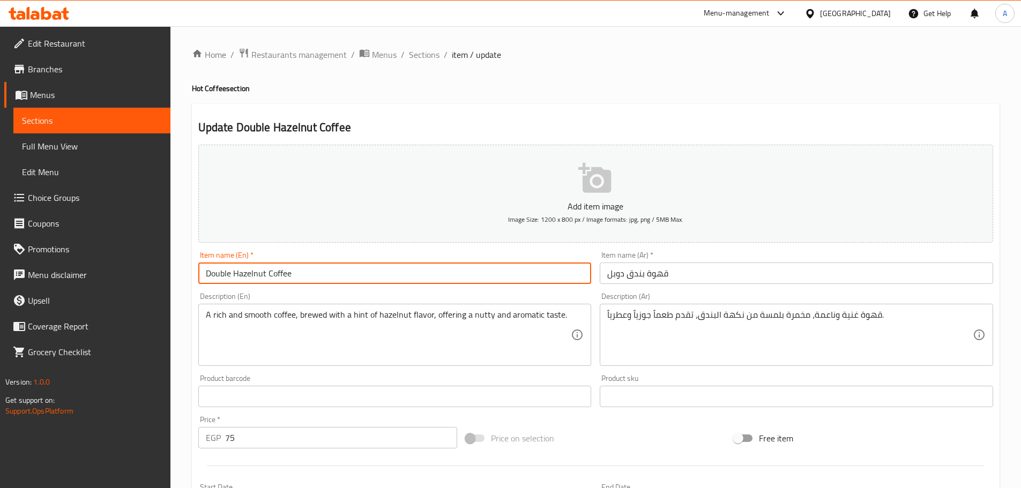
click at [226, 271] on input "Double Hazelnut Coffee" at bounding box center [394, 273] width 393 height 21
click at [614, 273] on input "قهوة بندق دوبل" at bounding box center [796, 273] width 393 height 21
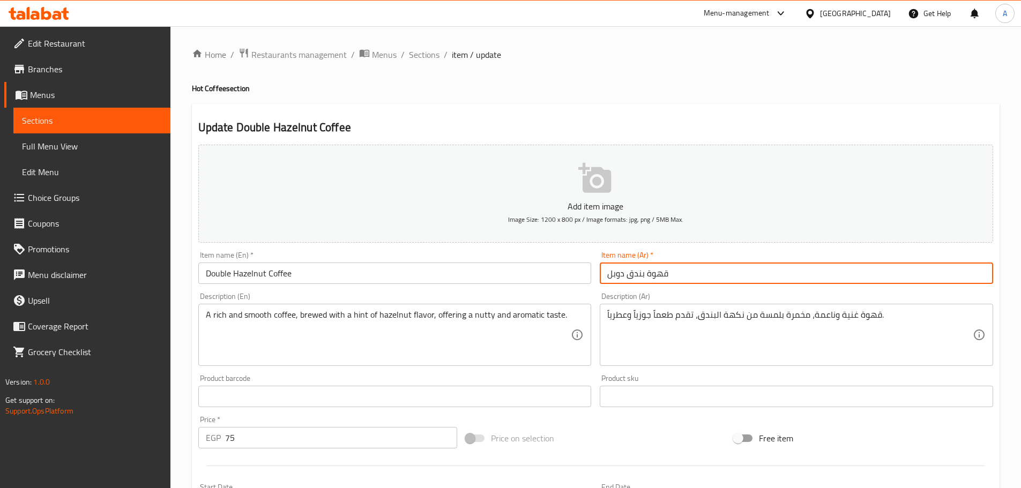
click at [614, 273] on input "قهوة بندق دوبل" at bounding box center [796, 273] width 393 height 21
click at [404, 279] on input "Double Hazelnut Coffee" at bounding box center [394, 273] width 393 height 21
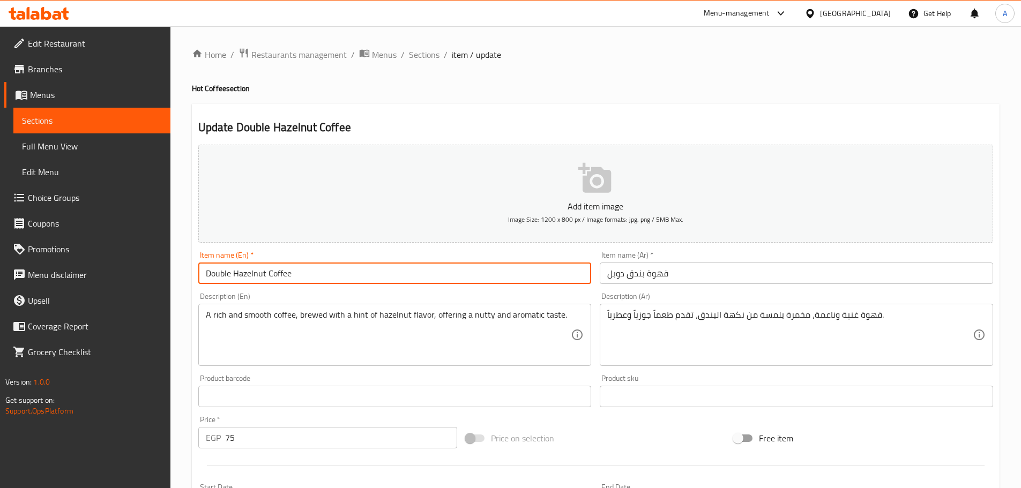
click at [232, 273] on input "Hot American Coffee" at bounding box center [394, 273] width 393 height 21
paste input "Double"
type input "Double Hot American Coffee"
click at [657, 280] on input "قهوة أمريكية ساخنة" at bounding box center [796, 273] width 393 height 21
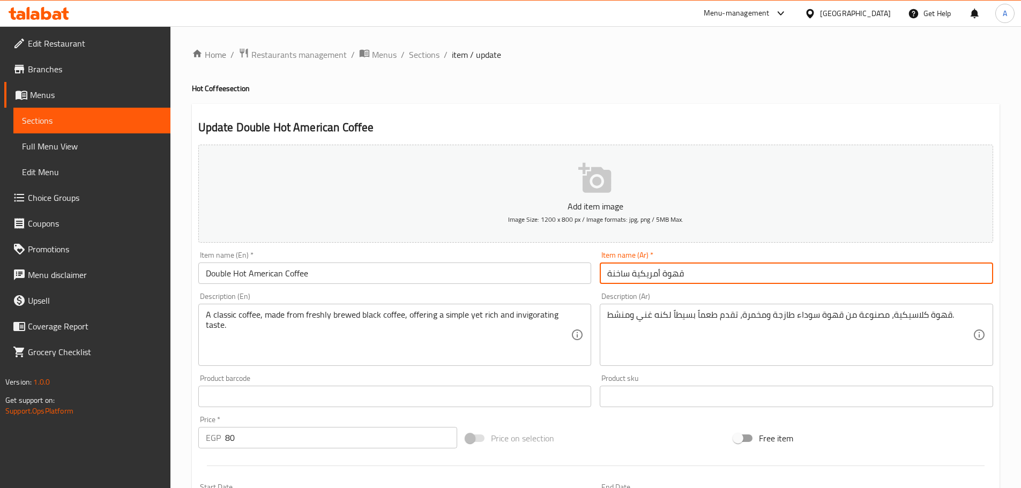
paste input "دوبل"
click at [657, 280] on input "قهوة أمريكية ساخنة دوبل" at bounding box center [796, 273] width 393 height 21
type input "قهوة أمريكية ساخنة دوبل"
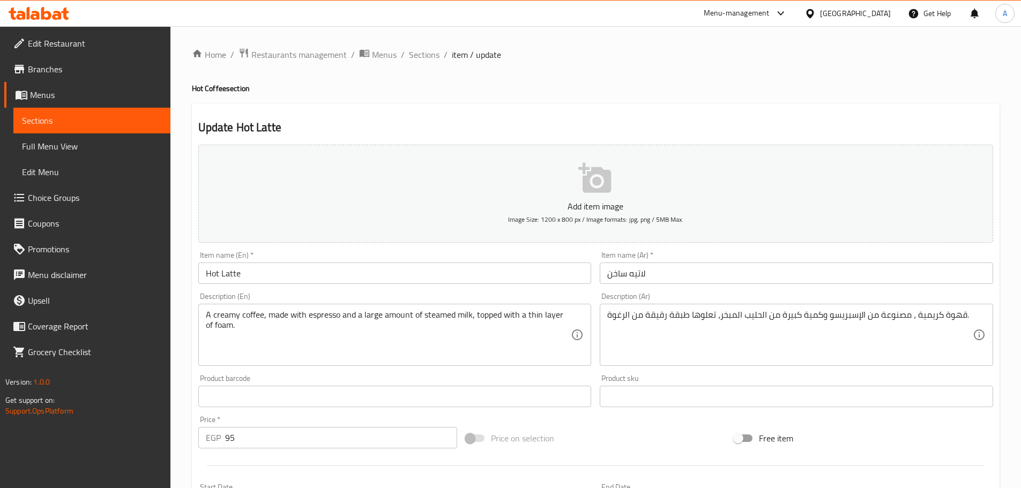
click at [279, 274] on input "Hot Latte" at bounding box center [394, 273] width 393 height 21
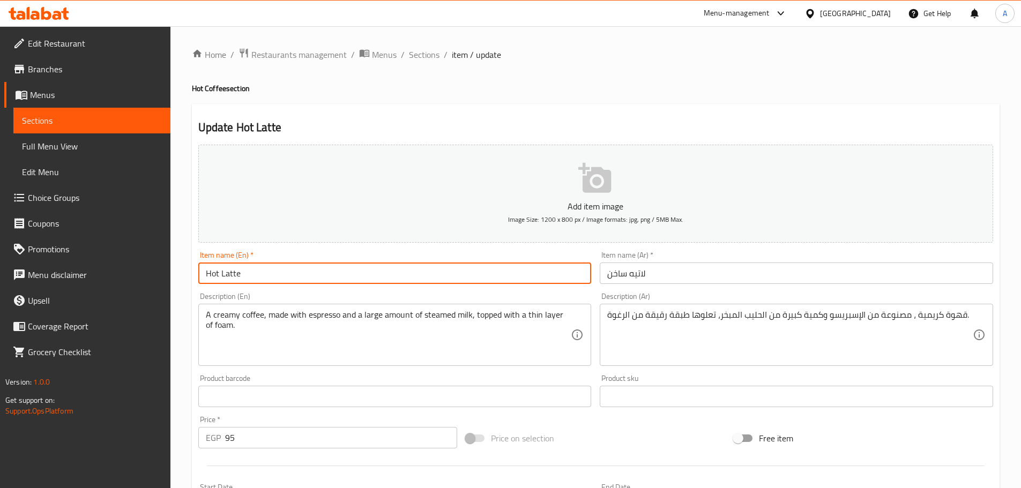
paste input "Double"
type input "Double Hot Latte"
drag, startPoint x: 645, startPoint y: 258, endPoint x: 645, endPoint y: 265, distance: 7.5
click at [645, 262] on div "Item name (Ar)   * لاتيه ساخن Item name (Ar) *" at bounding box center [796, 267] width 393 height 33
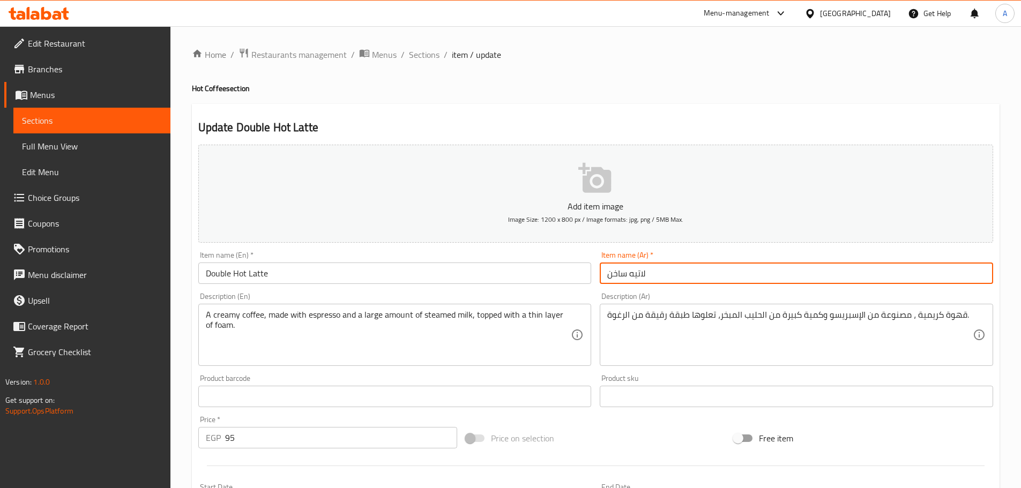
click at [650, 280] on input "لاتيه ساخن" at bounding box center [796, 273] width 393 height 21
paste input "دوبل"
type input "لاتيه ساخن دوبل"
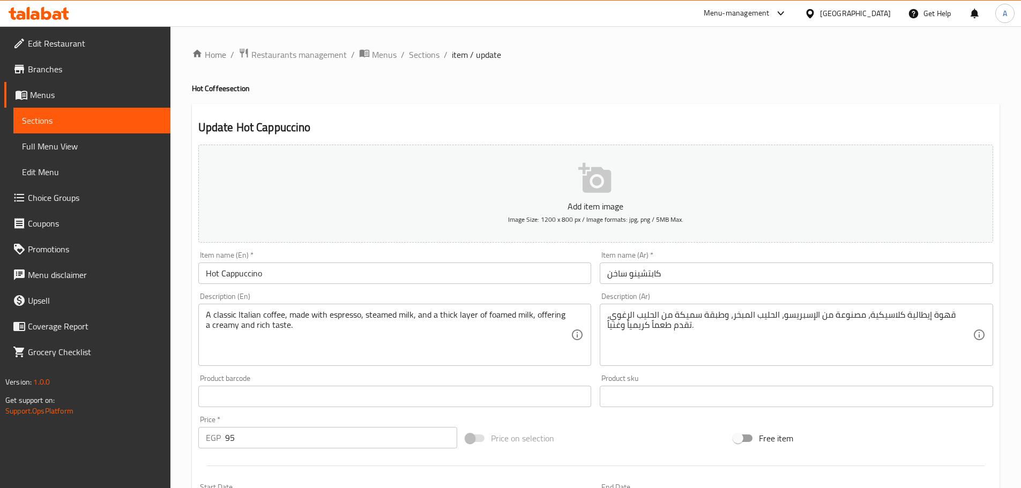
click at [273, 268] on input "Hot Cappuccino" at bounding box center [394, 273] width 393 height 21
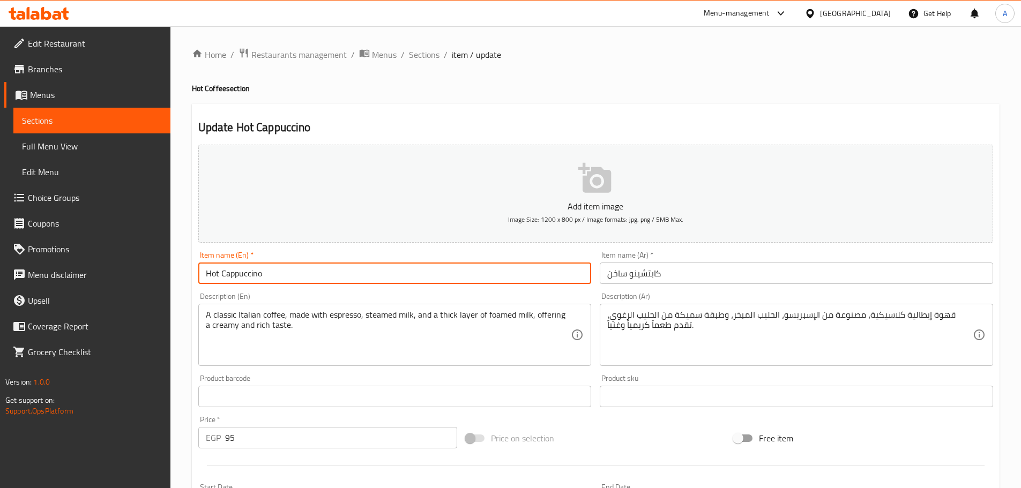
paste input "Double"
type input "Double Hot Cappuccino"
click at [699, 266] on input "كابتشينو ساخن" at bounding box center [796, 273] width 393 height 21
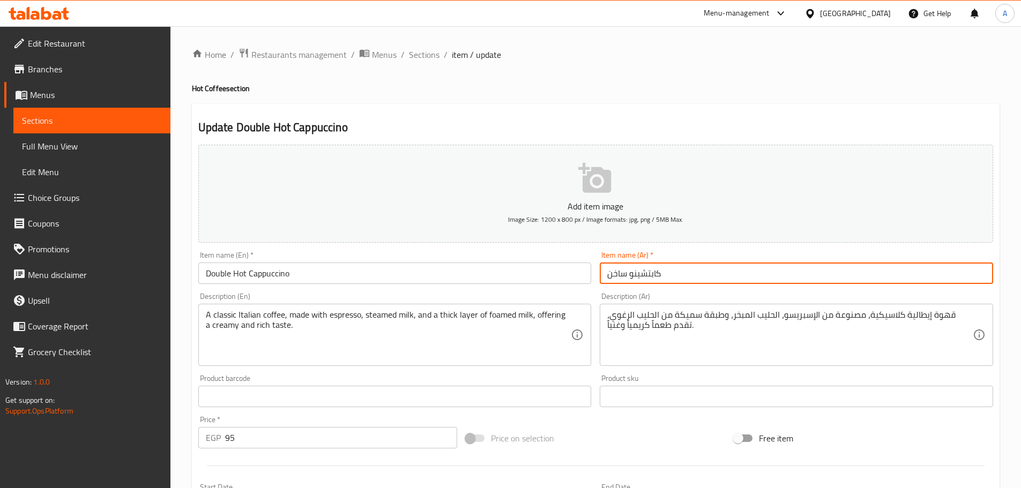
paste input "دوبل"
type input "كابتشينو ساخن دوبل"
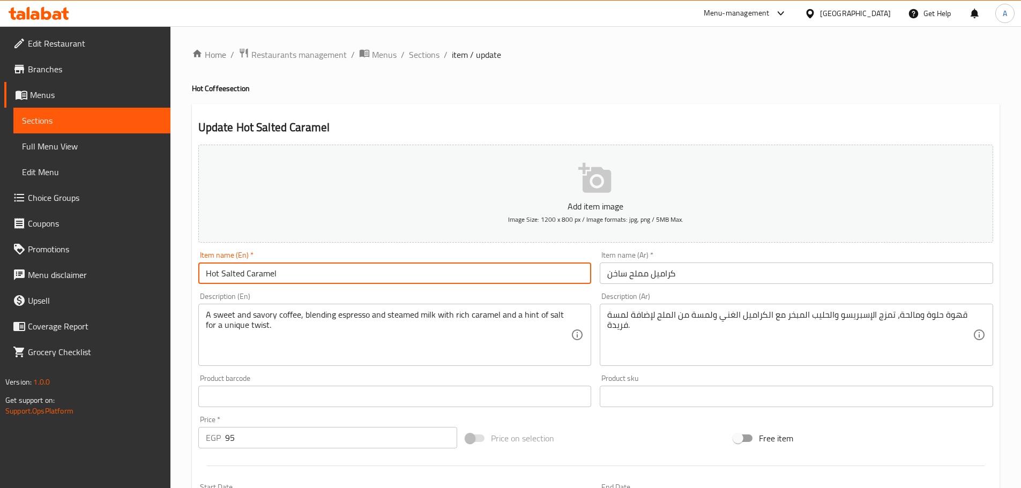
click at [310, 277] on input "Hot Salted Caramel" at bounding box center [394, 273] width 393 height 21
paste input "Double"
type input "Double Hot Salted Caramel"
click at [702, 272] on input "كراميل مملح ساخن" at bounding box center [796, 273] width 393 height 21
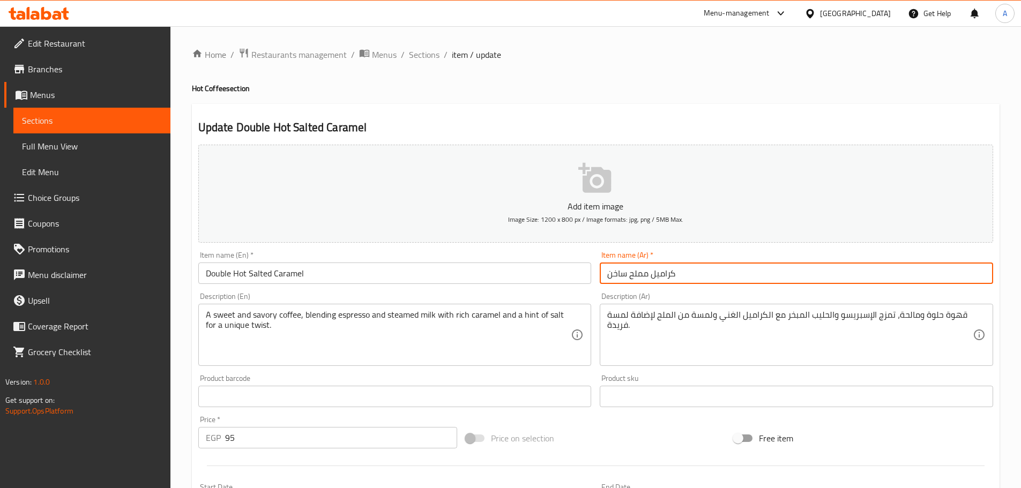
paste input "دوبل"
type input "كراميل مملح ساخن دوبل"
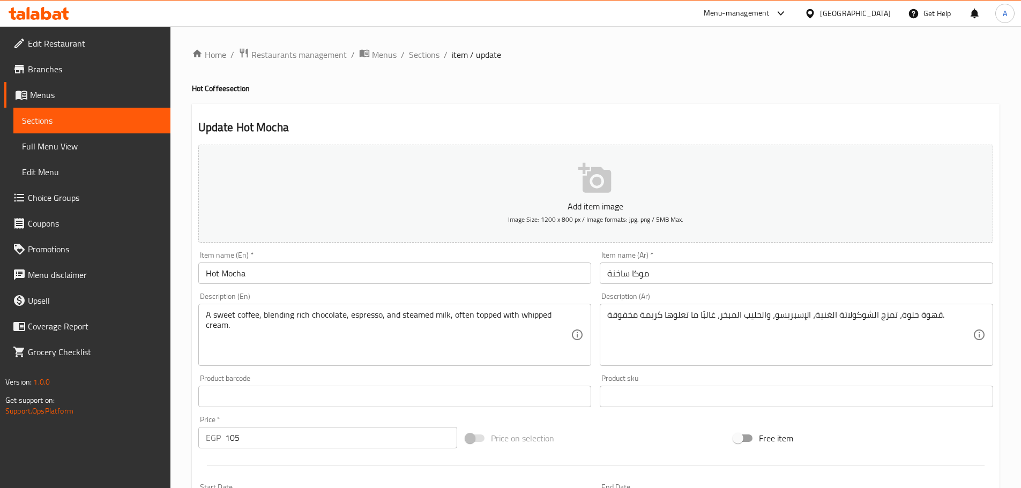
click at [310, 269] on input "Hot Mocha" at bounding box center [394, 273] width 393 height 21
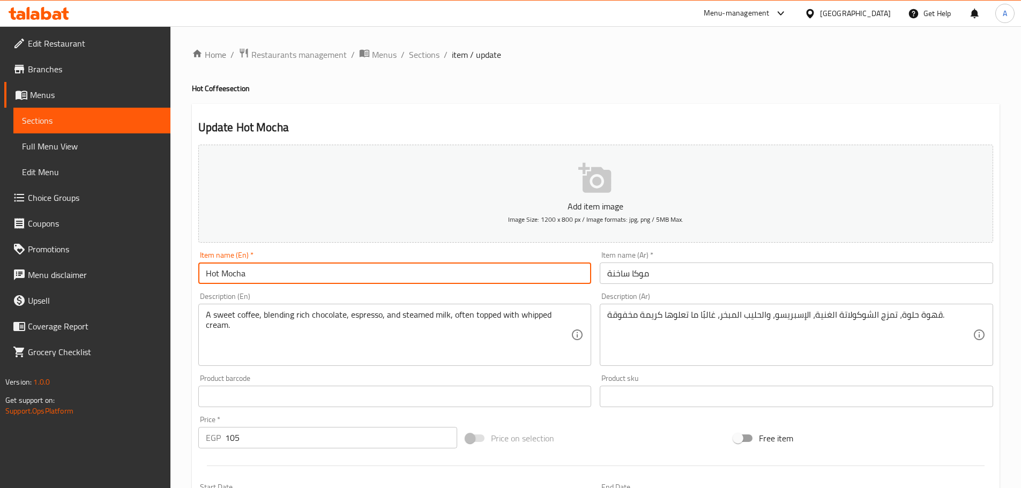
paste input "Double"
type input "Double Hot Mocha"
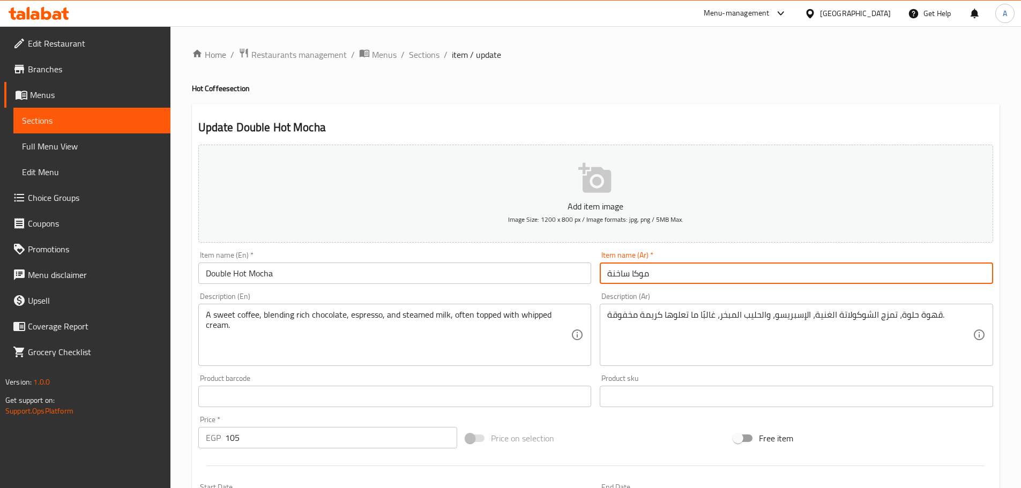
click at [679, 270] on input "موكا ساخنة" at bounding box center [796, 273] width 393 height 21
paste input "دوبل"
type input "موكا ساخنة دوبل"
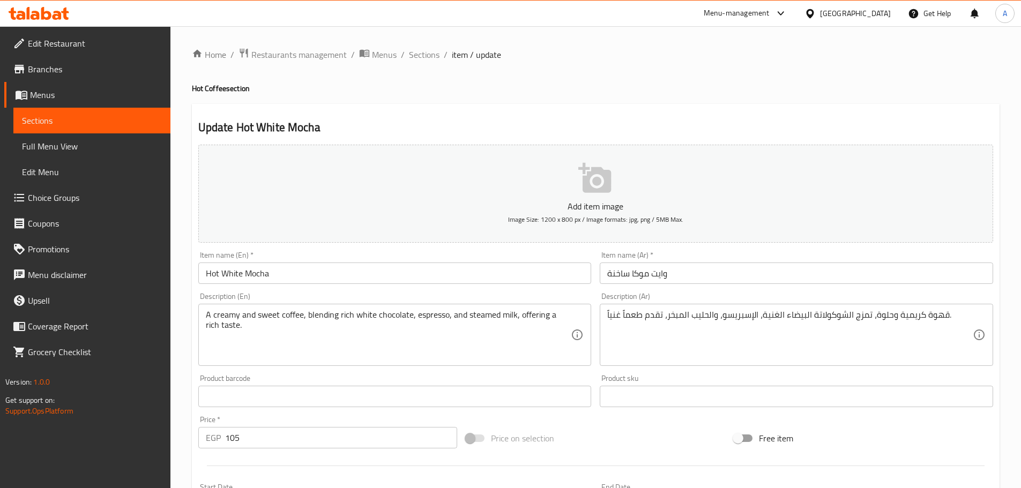
click at [295, 274] on input "Hot White Mocha" at bounding box center [394, 273] width 393 height 21
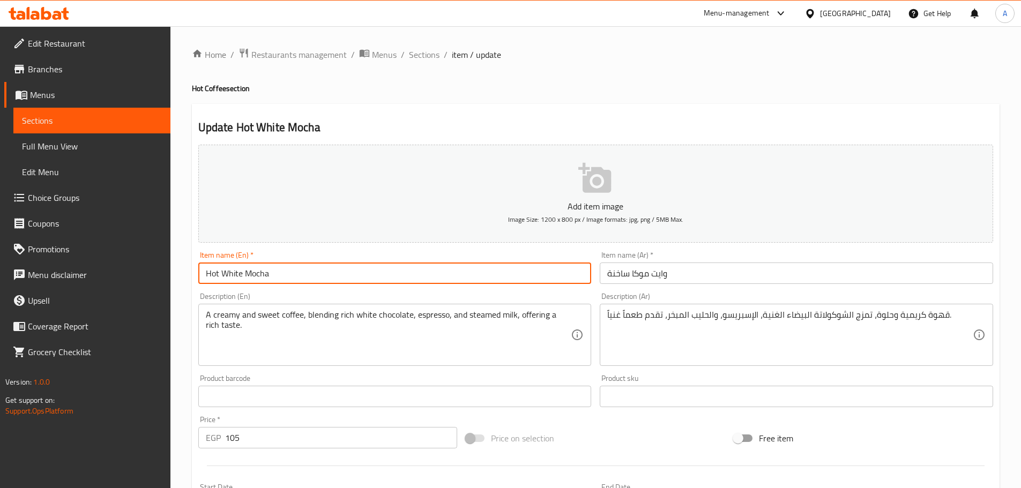
paste input "Double"
type input "Double Hot White Mocha"
click at [698, 272] on input "وايت موكا ساخنة" at bounding box center [796, 273] width 393 height 21
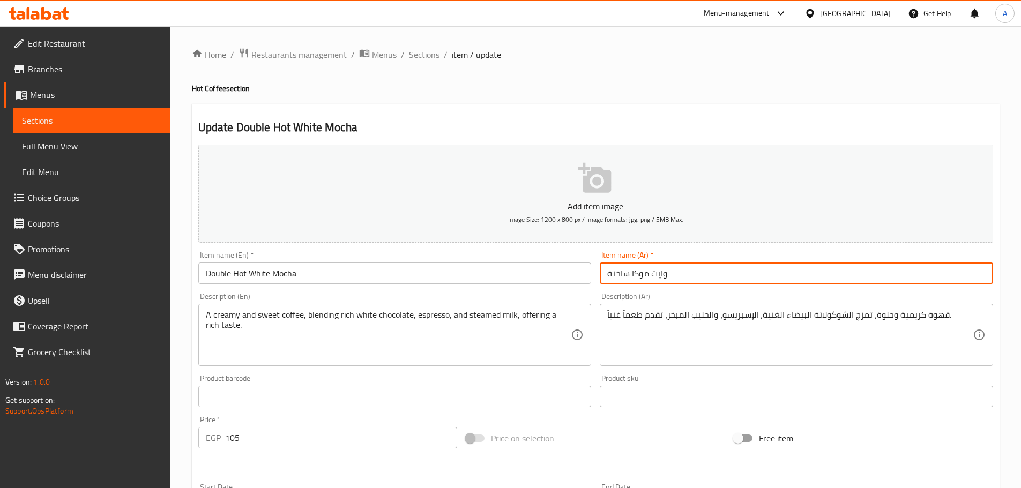
paste input "دوبل"
type input "وايت موكا ساخنة دوبل"
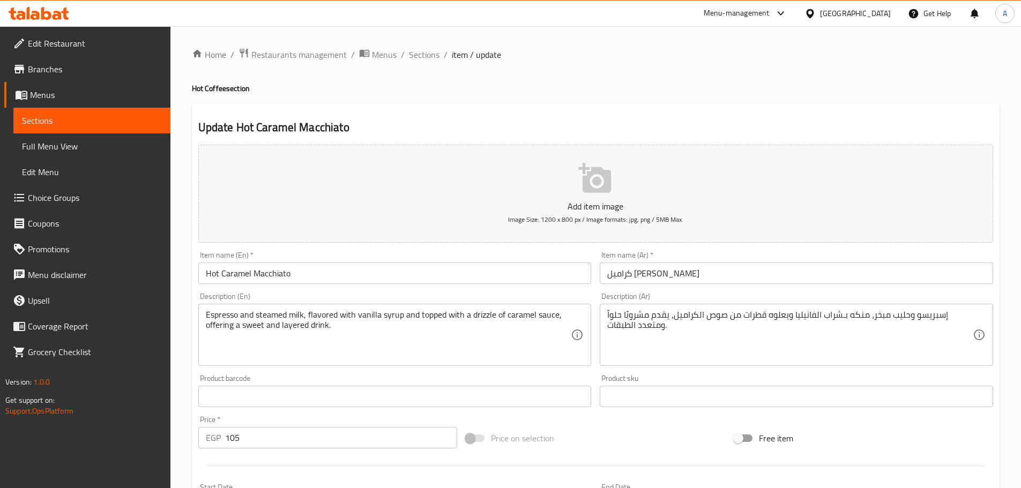
click at [377, 278] on input "Hot Caramel Macchiato" at bounding box center [394, 273] width 393 height 21
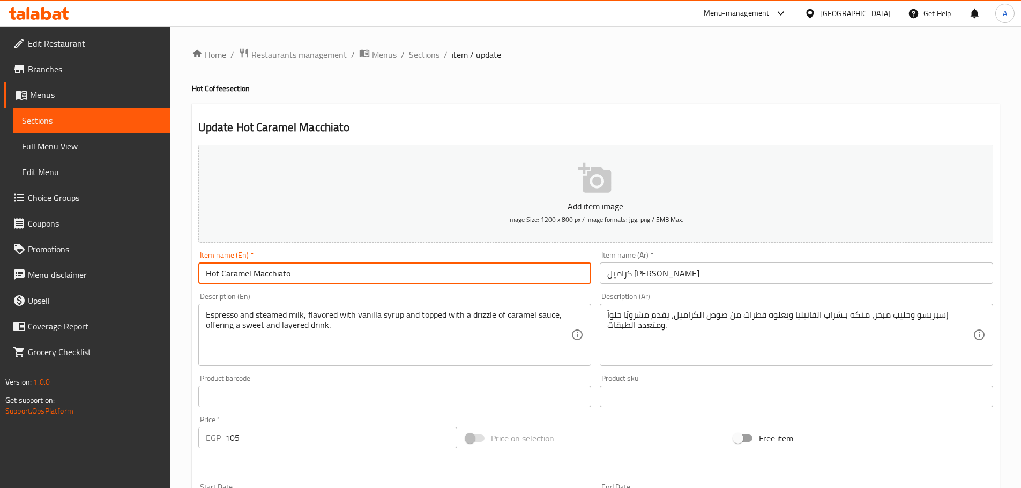
paste input "Double"
type input "Double Hot Caramel Macchiato"
click at [716, 277] on input "كراميل ماكياتو ساخن" at bounding box center [796, 273] width 393 height 21
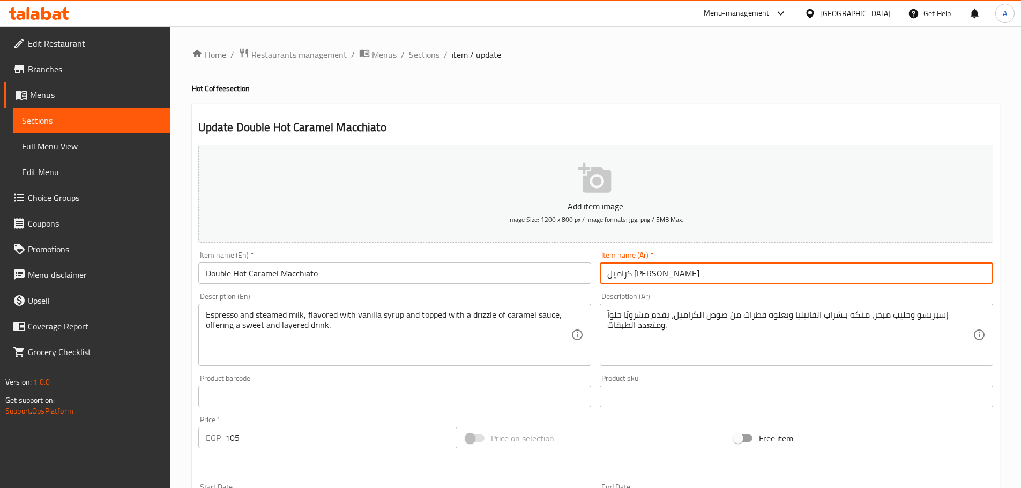
paste input "دوبل"
type input "كراميل ماكياتو ساخن دوبل"
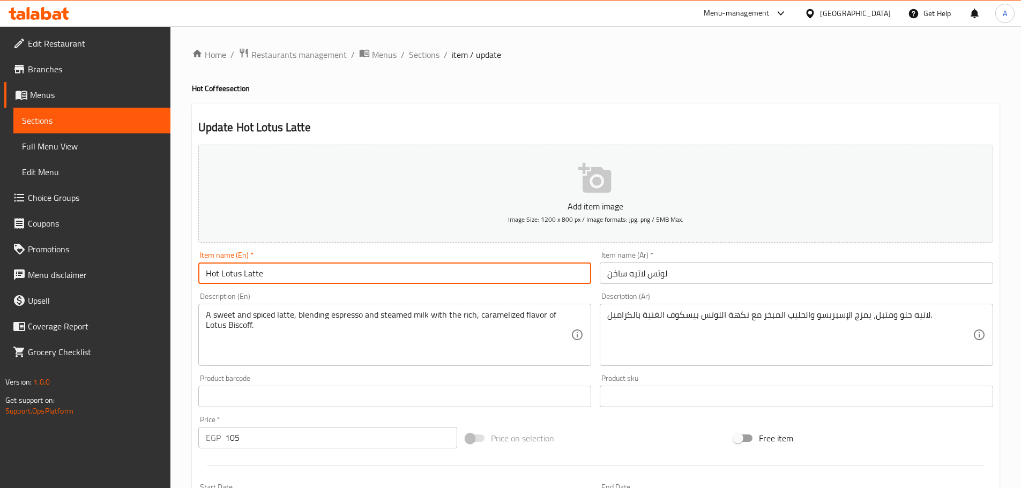
click at [317, 276] on input "Hot Lotus Latte" at bounding box center [394, 273] width 393 height 21
paste input "Double"
type input "Double Hot Lotus Latte"
click at [695, 265] on input "لوتس لاتيه ساخن" at bounding box center [796, 273] width 393 height 21
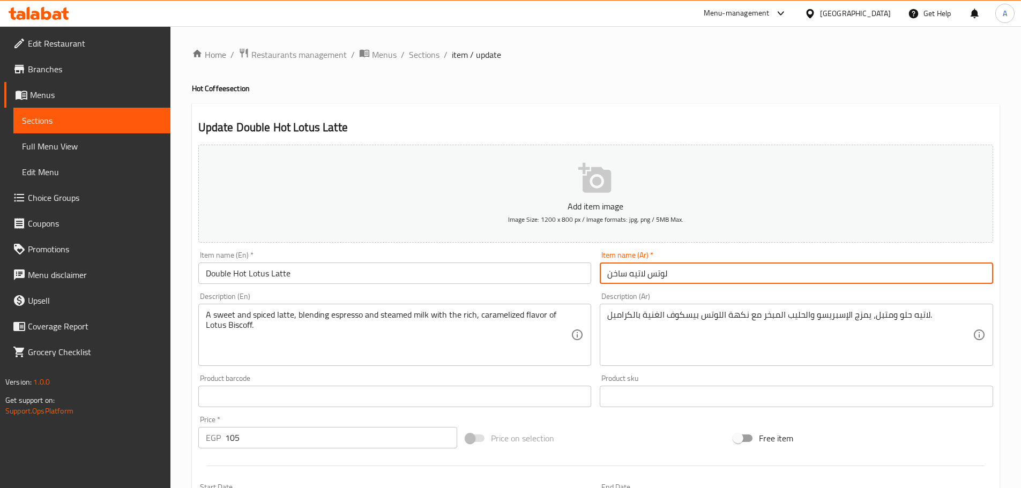
paste input "دوبل"
type input "لوتس لاتيه ساخن دوبل"
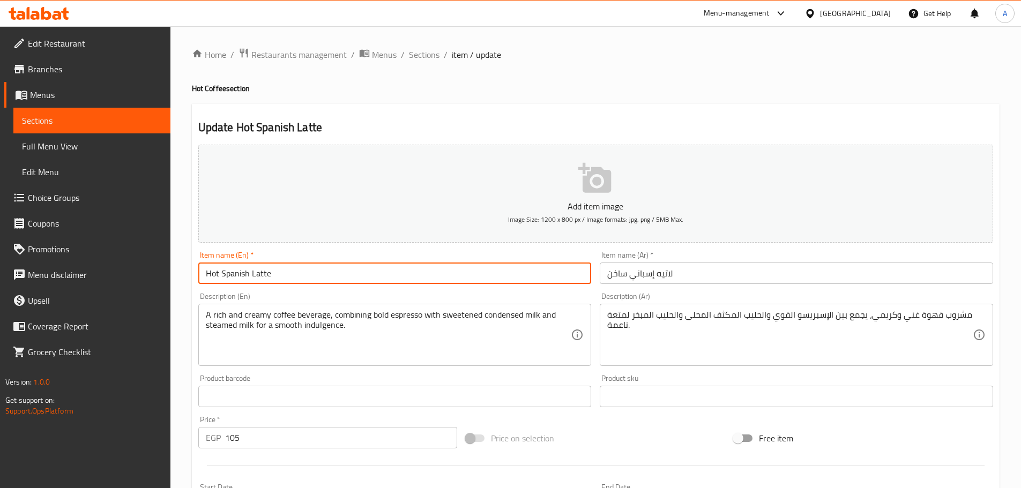
click at [323, 274] on input "Hot Spanish Latte" at bounding box center [394, 273] width 393 height 21
paste input "Double"
type input "Double Hot Spanish Latte"
click at [686, 269] on input "لاتيه إسباني ساخن" at bounding box center [796, 273] width 393 height 21
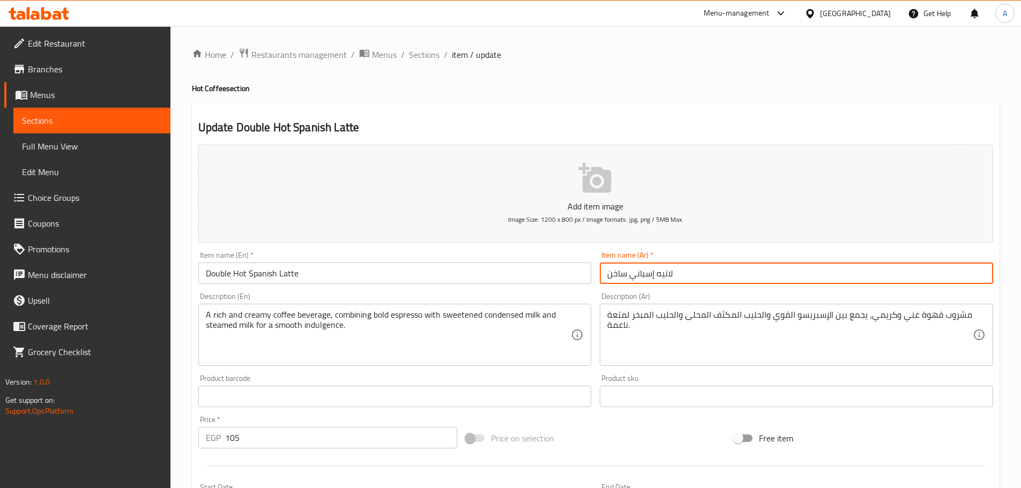
paste input "دوبل"
type input "لاتيه إسباني ساخن دوبل"
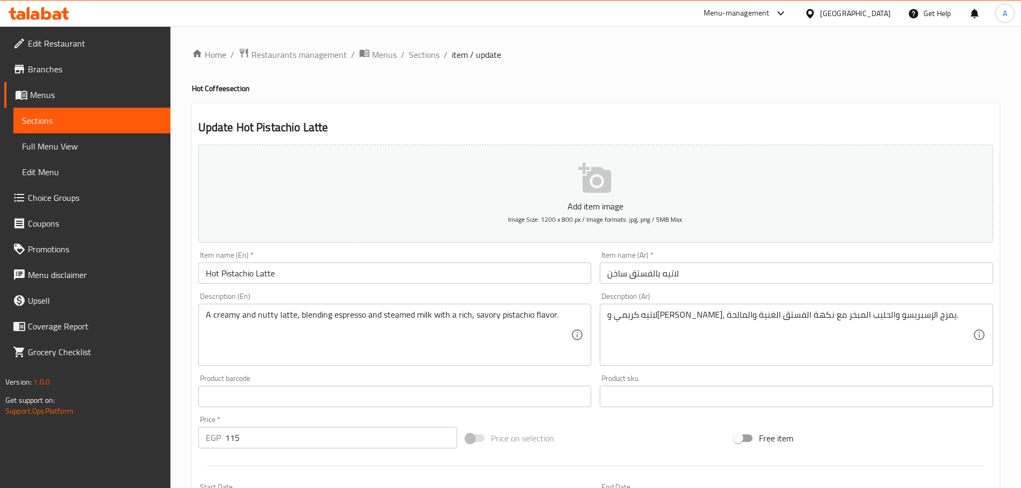
click at [289, 281] on input "Hot Pistachio Latte" at bounding box center [394, 273] width 393 height 21
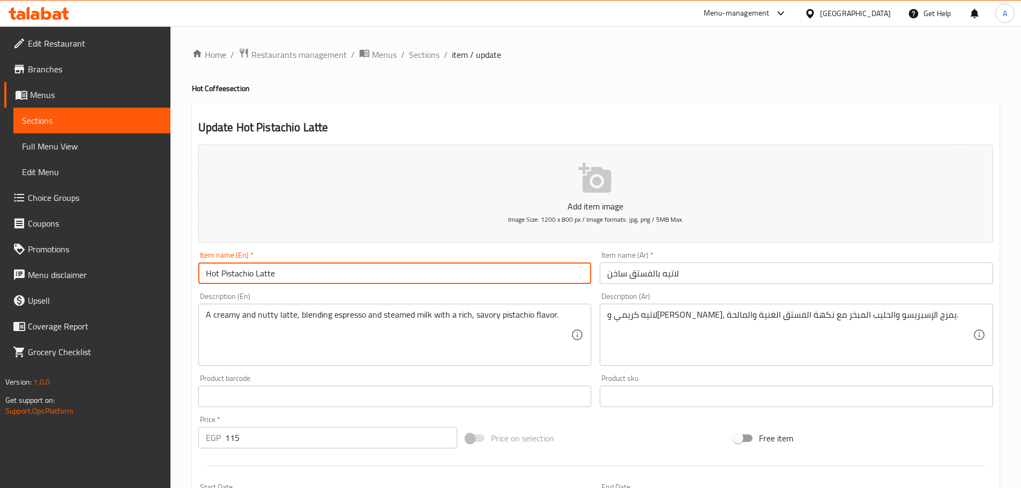
paste input "Double"
type input "Double Hot Pistachio Latte"
click at [688, 269] on input "لاتيه بالفستق ساخن" at bounding box center [796, 273] width 393 height 21
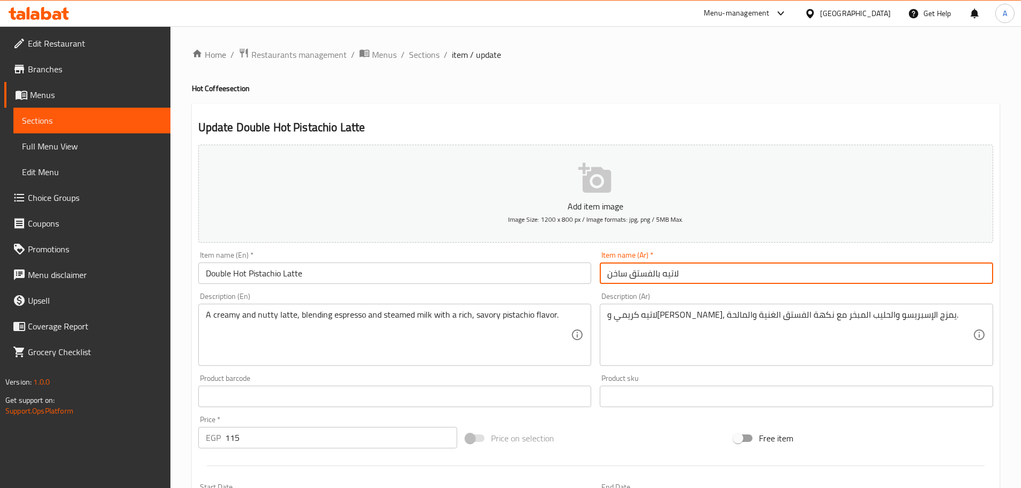
paste input "دوبل"
type input "لاتيه بالفستق ساخن دوبل"
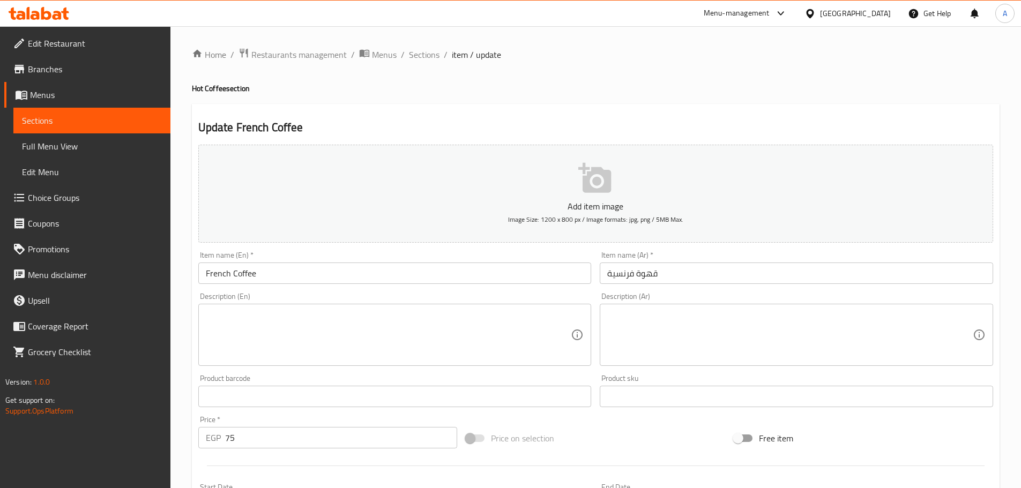
drag, startPoint x: 330, startPoint y: 277, endPoint x: 338, endPoint y: 273, distance: 8.4
click at [332, 276] on input "French Coffee" at bounding box center [394, 273] width 393 height 21
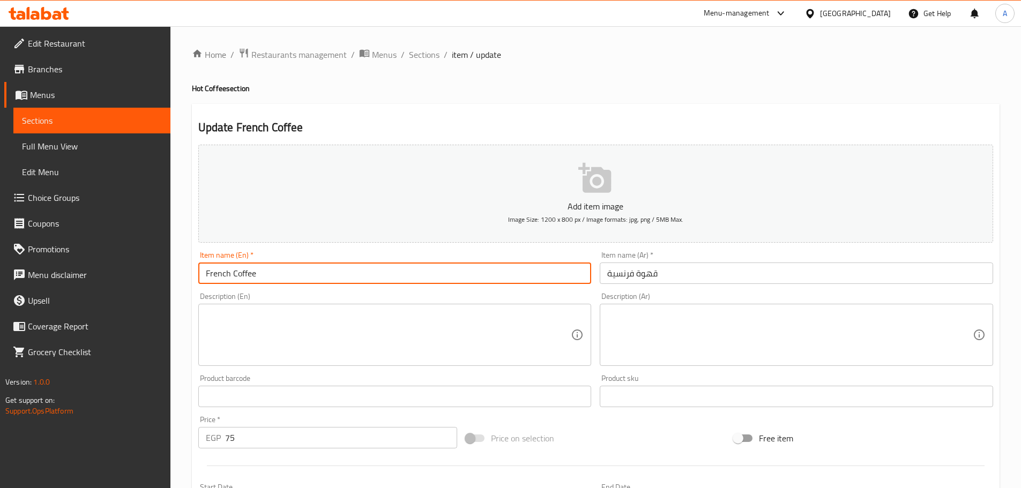
paste input "Double"
type input "Double French Coffee"
click at [687, 271] on input "قهوة فرنسية" at bounding box center [796, 273] width 393 height 21
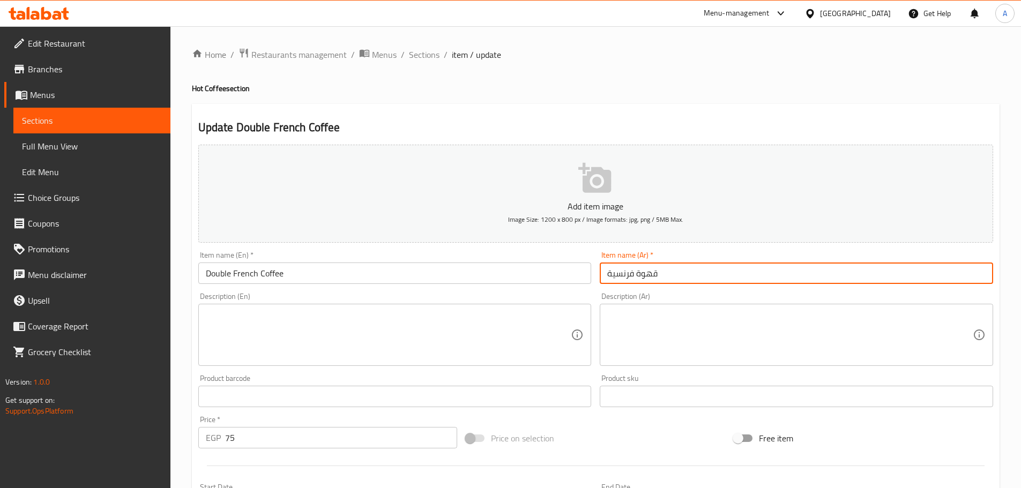
paste input "دوبل"
type input "قهوة فرنسية دوبل"
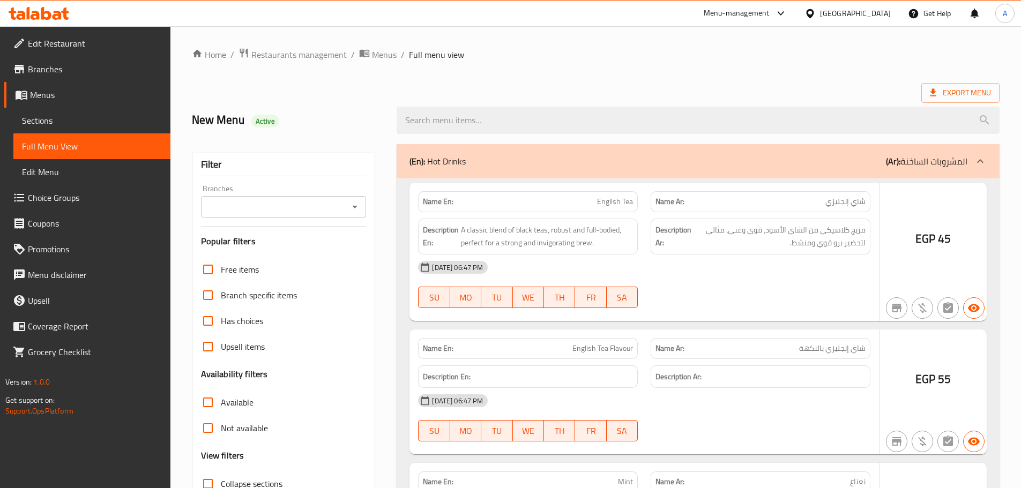
scroll to position [82, 0]
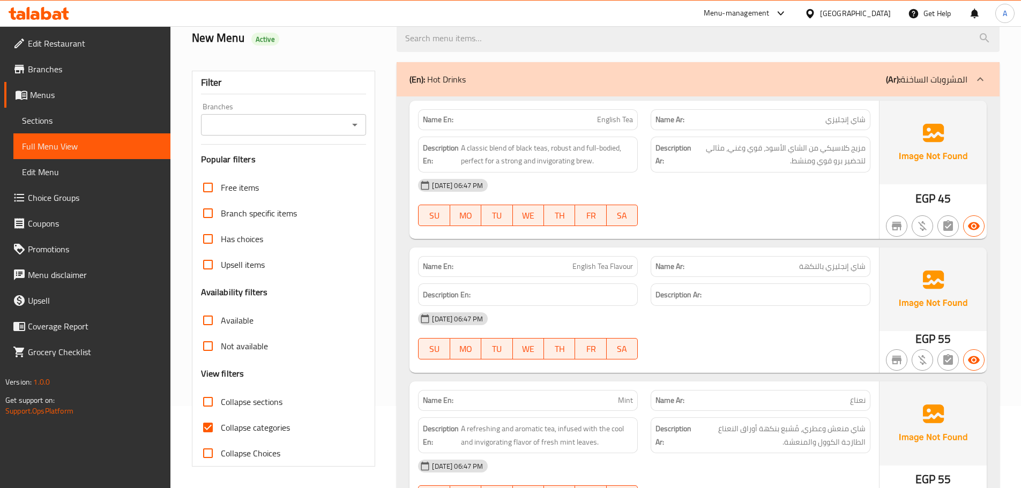
click at [211, 424] on input "Collapse categories" at bounding box center [208, 428] width 26 height 26
checkbox input "false"
click at [350, 211] on div "Branch specific items" at bounding box center [284, 213] width 166 height 26
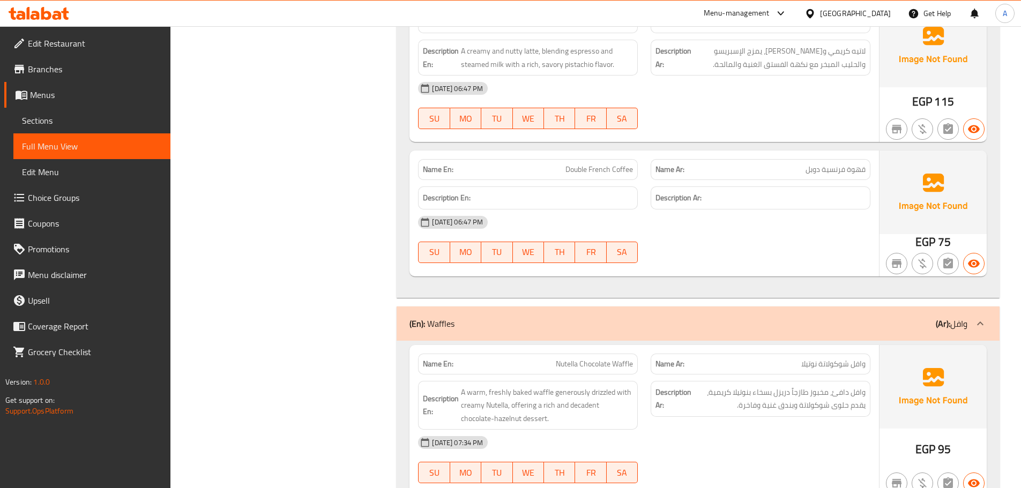
scroll to position [6990, 0]
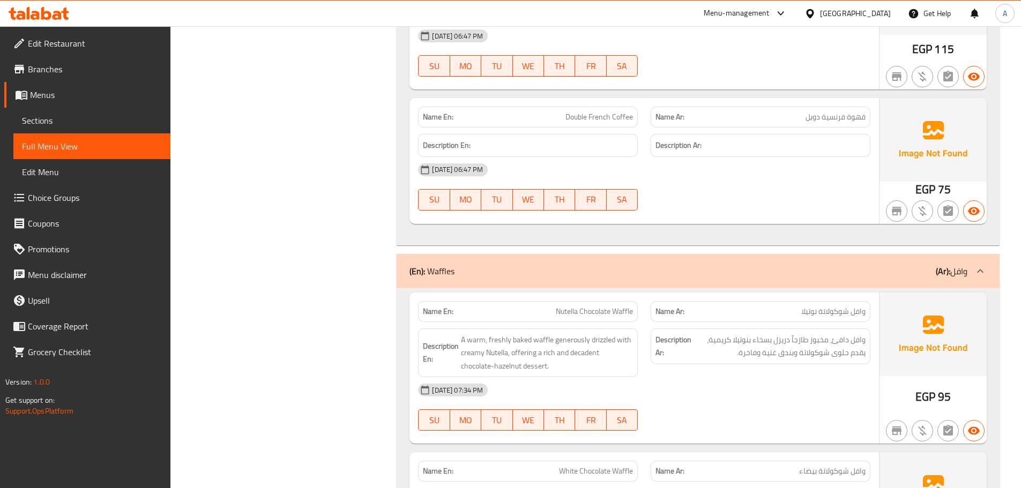
drag, startPoint x: 316, startPoint y: 224, endPoint x: 225, endPoint y: 0, distance: 241.9
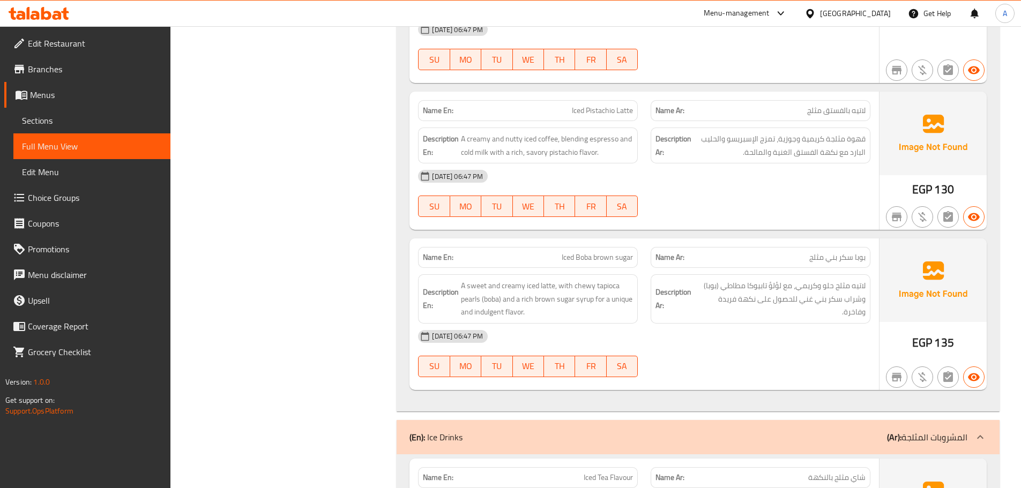
scroll to position [14337, 0]
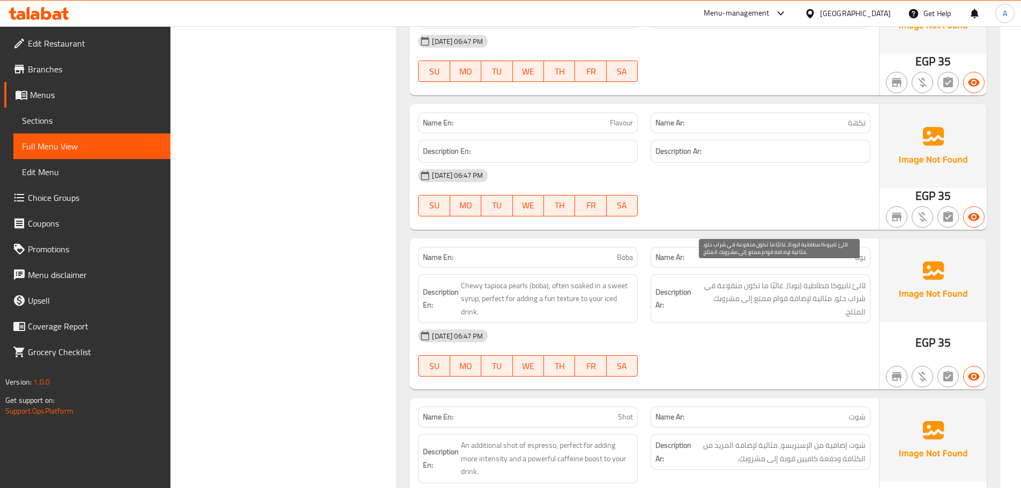
click at [723, 299] on span "لآلئ تابيوكا مطاطية (بوبا)، غالبًا ما تكون منقوعة في شراب حلو، مثالية لإضافة قو…" at bounding box center [780, 299] width 172 height 40
click at [625, 252] on span "Boba" at bounding box center [625, 257] width 16 height 11
copy span "Boba"
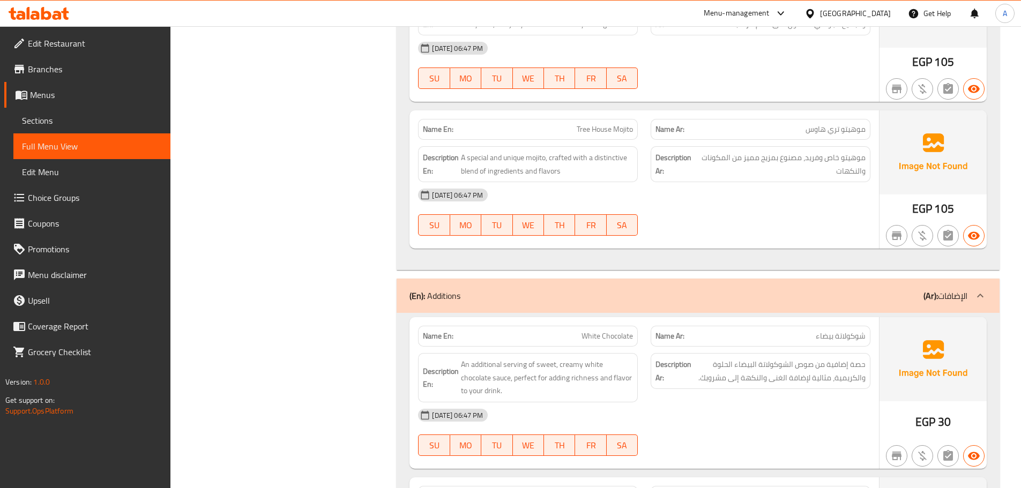
scroll to position [13801, 0]
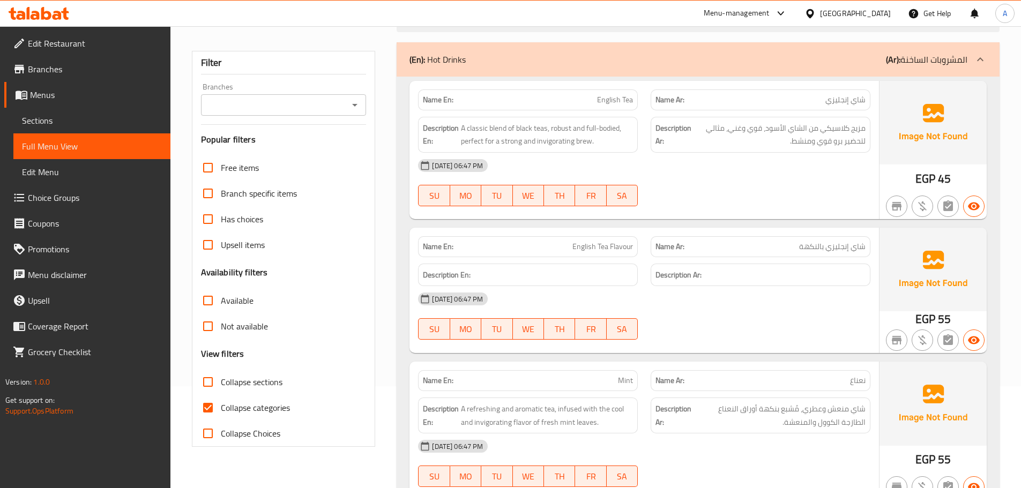
scroll to position [161, 0]
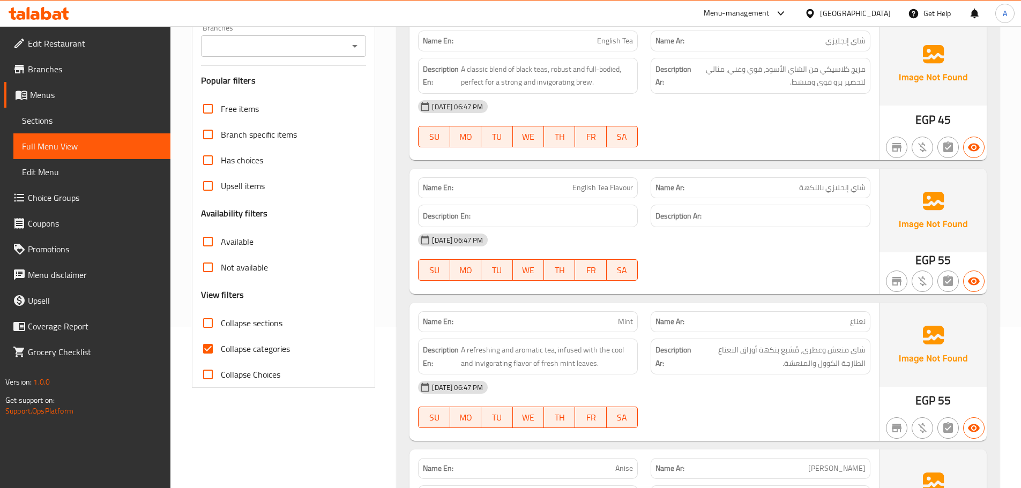
click at [222, 350] on span "Collapse categories" at bounding box center [255, 349] width 69 height 13
click at [221, 350] on input "Collapse categories" at bounding box center [208, 349] width 26 height 26
checkbox input "false"
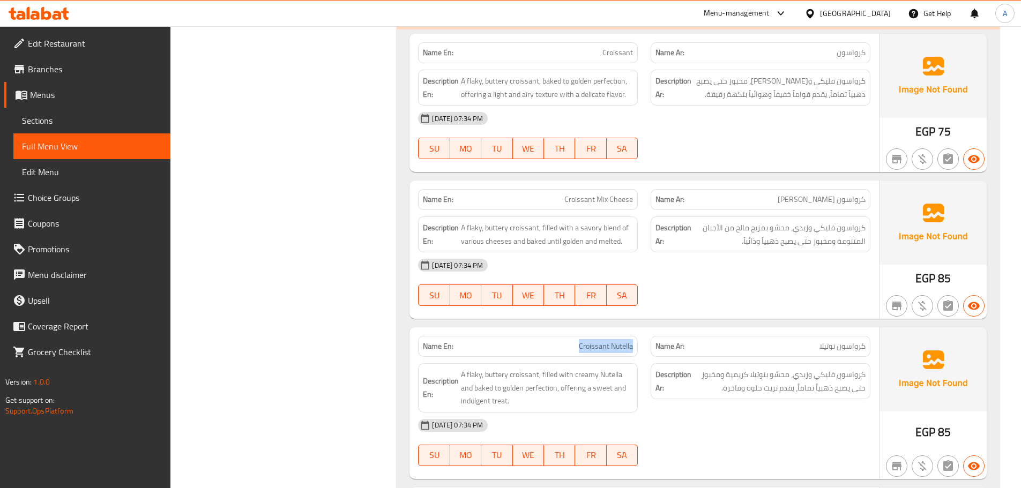
scroll to position [2421, 0]
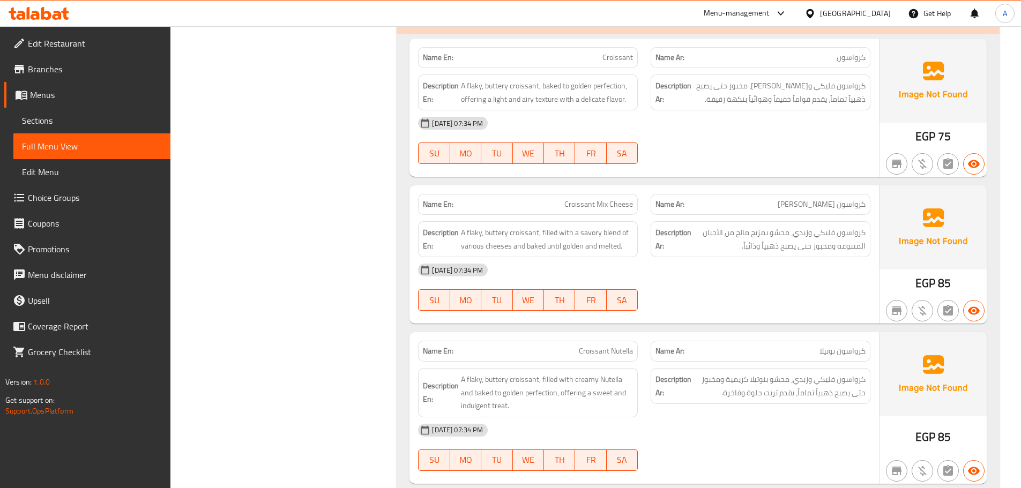
click at [670, 207] on strong "Name Ar:" at bounding box center [670, 204] width 29 height 11
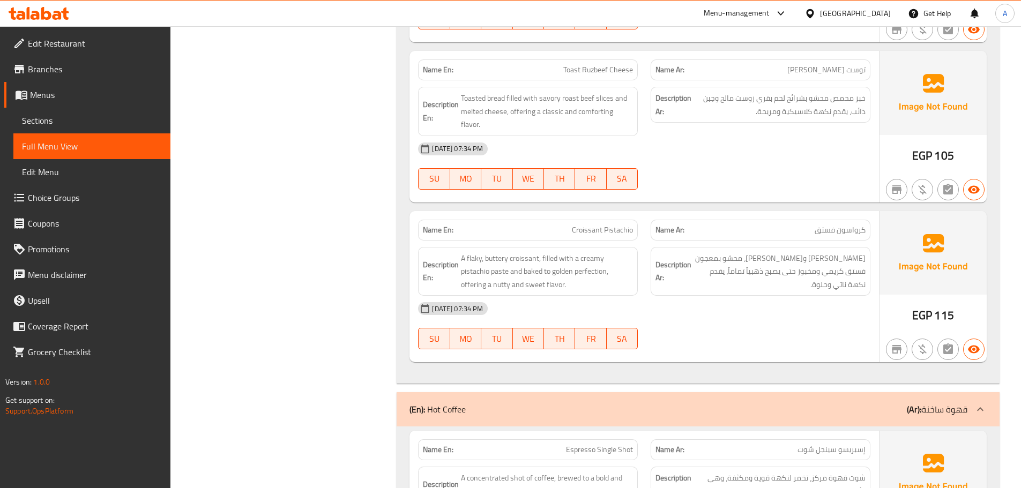
scroll to position [3976, 0]
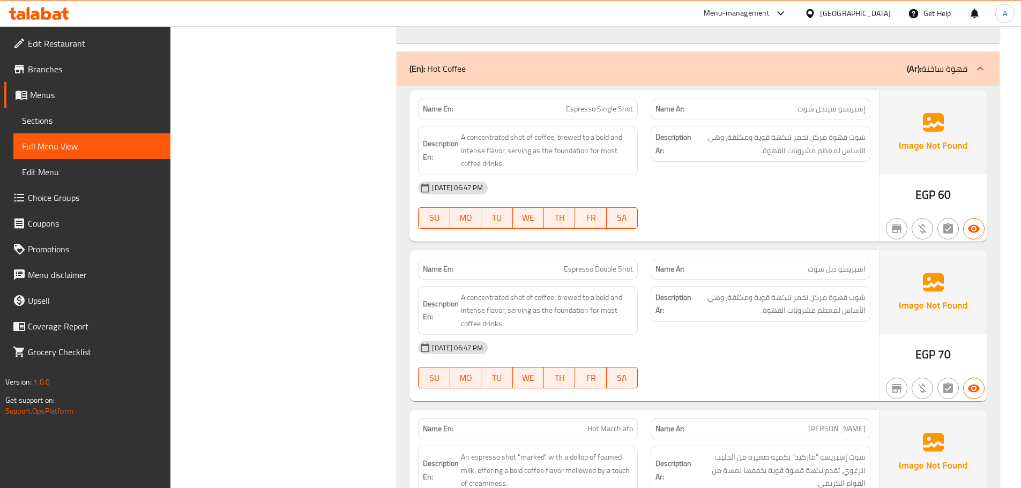
drag, startPoint x: 766, startPoint y: 430, endPoint x: 739, endPoint y: 134, distance: 297.7
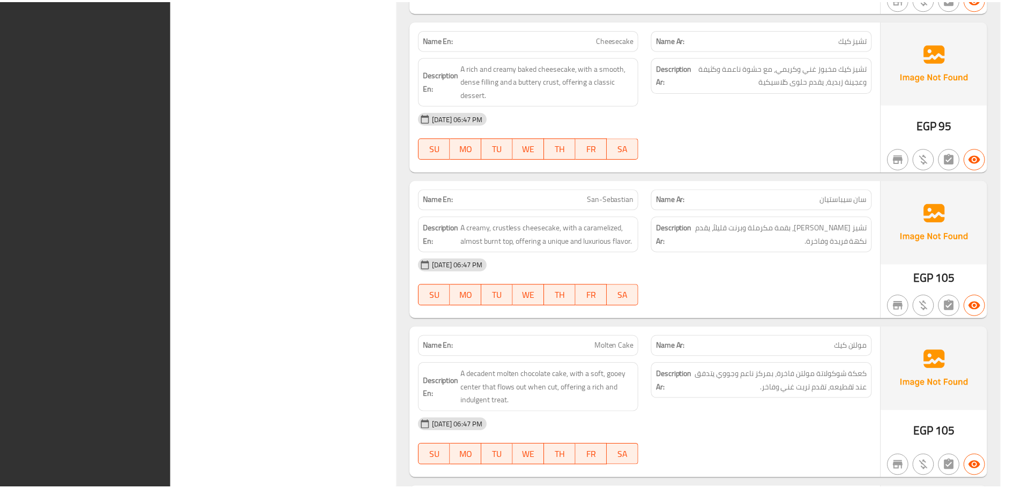
scroll to position [21616, 0]
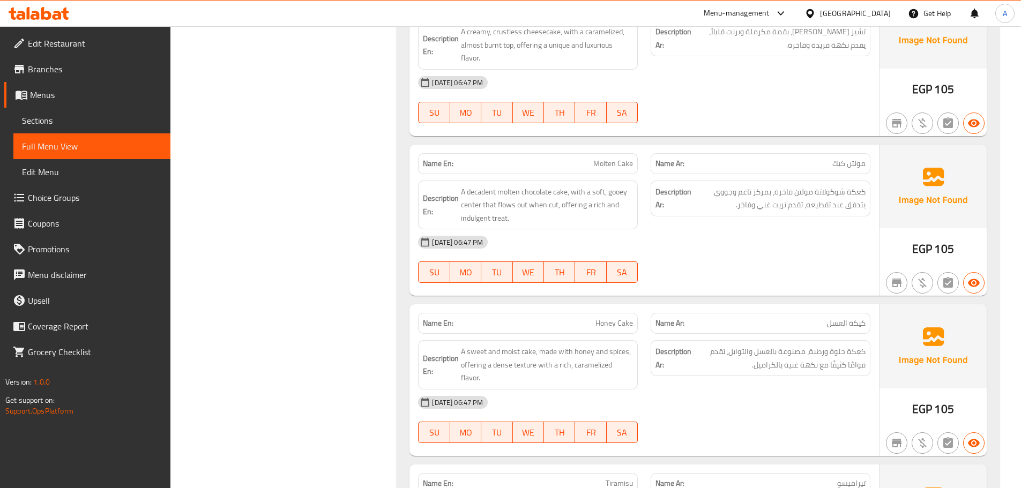
click at [662, 390] on div "[DATE] 06:47 PM" at bounding box center [644, 403] width 465 height 26
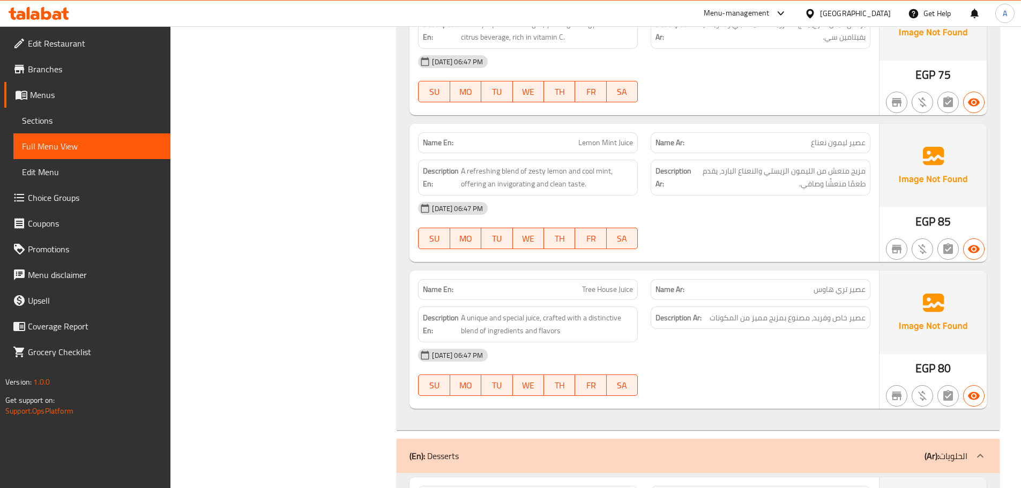
scroll to position [20651, 0]
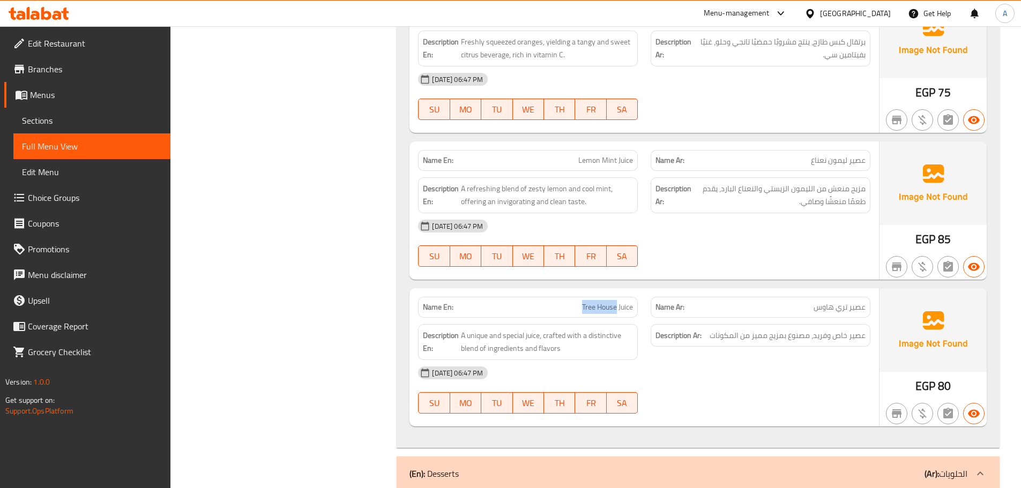
drag, startPoint x: 581, startPoint y: 283, endPoint x: 615, endPoint y: 283, distance: 34.3
click at [615, 302] on span "Tree House Juice" at bounding box center [607, 307] width 51 height 11
copy span "Tree House"
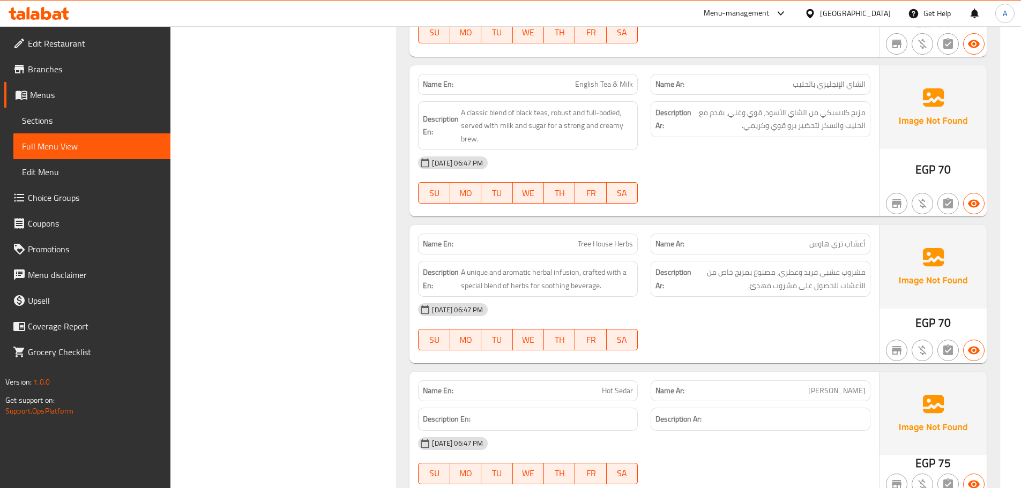
scroll to position [8005, 0]
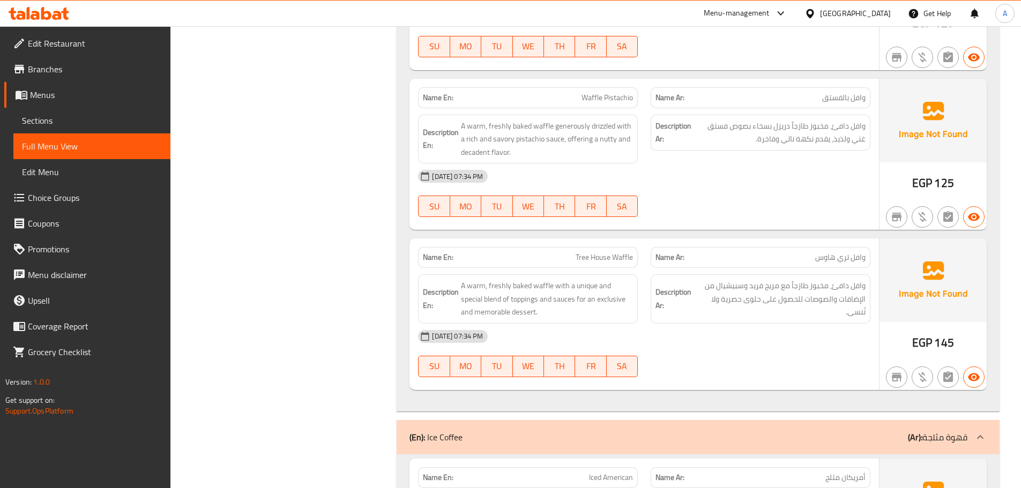
click at [730, 324] on div "[DATE] 07:34 PM" at bounding box center [644, 337] width 465 height 26
